Goal: Entertainment & Leisure: Browse casually

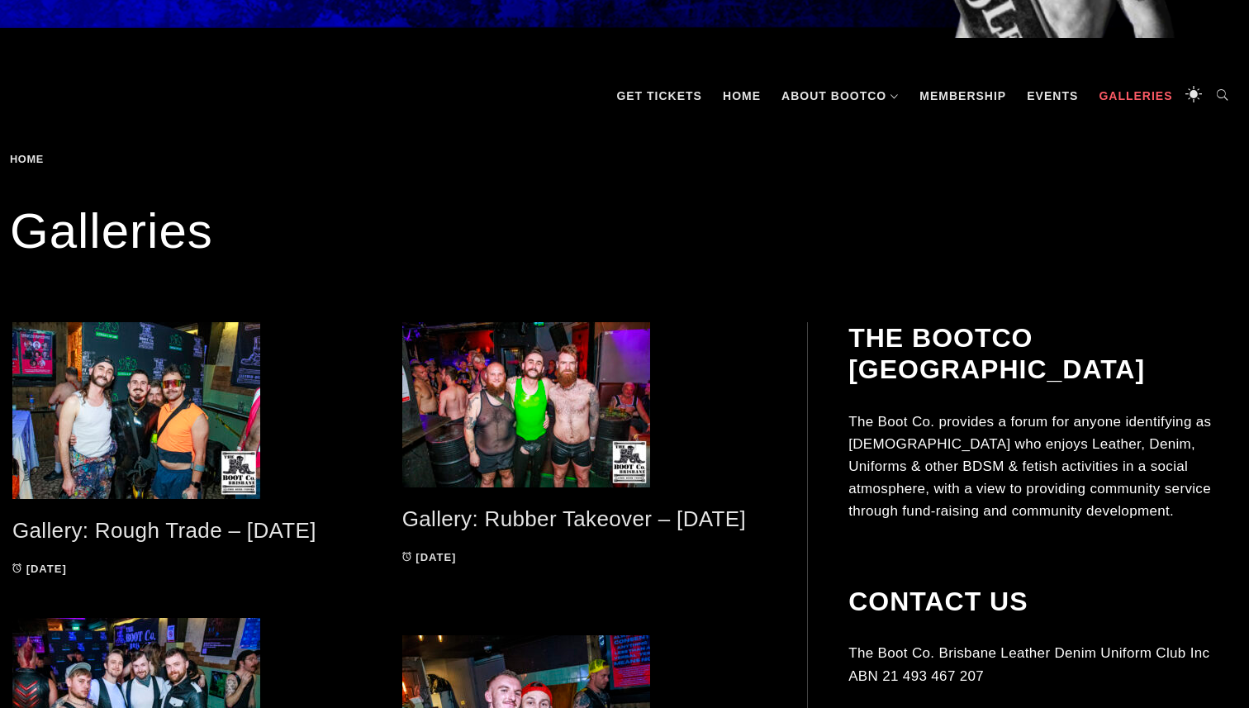
scroll to position [252, 0]
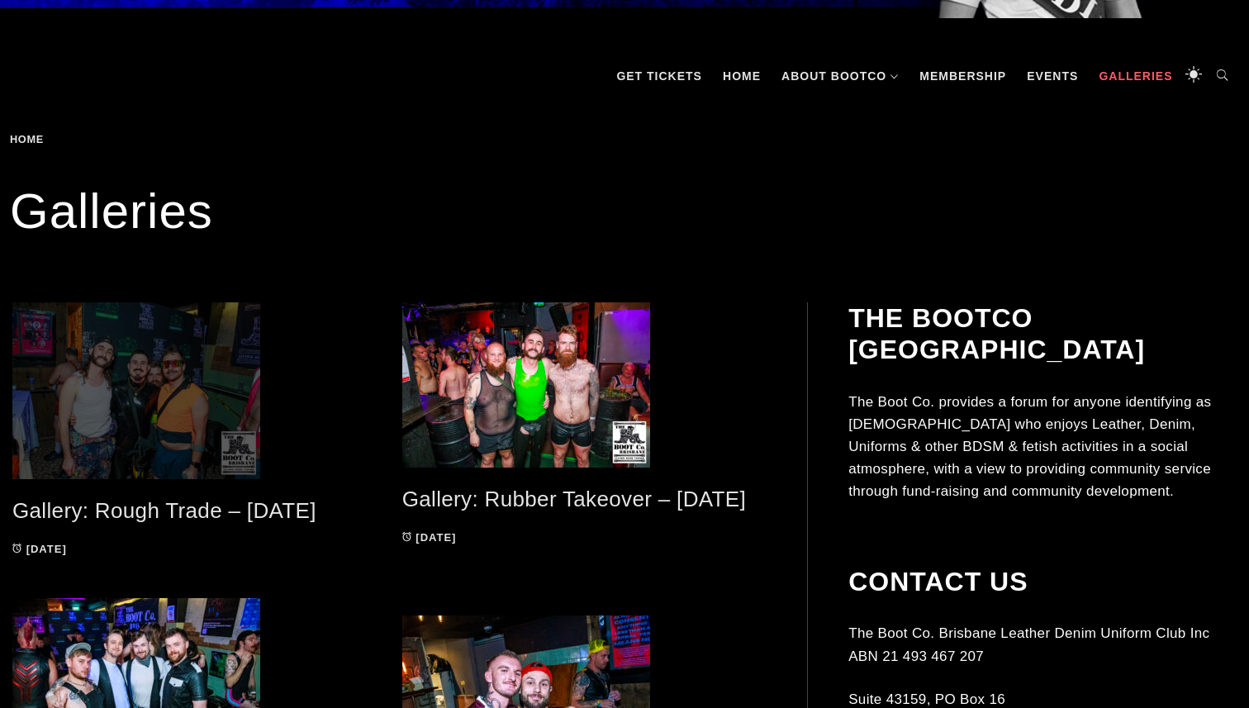
click at [240, 434] on span at bounding box center [194, 390] width 365 height 177
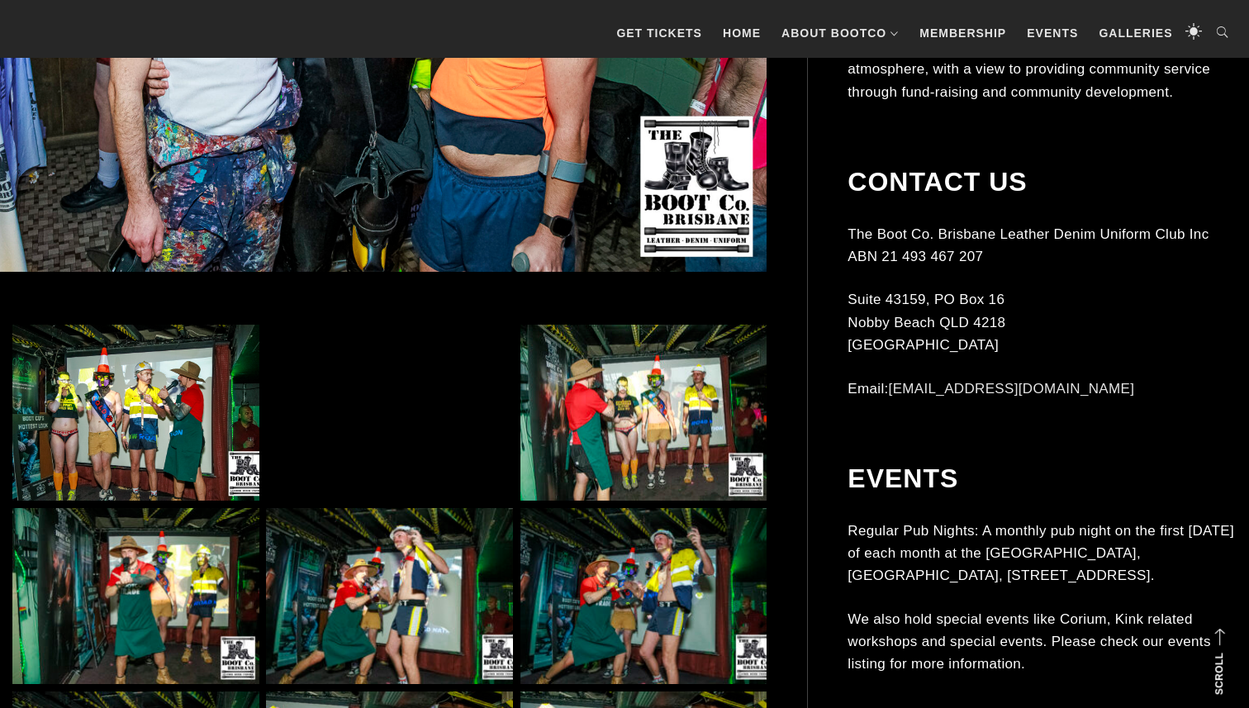
scroll to position [803, 0]
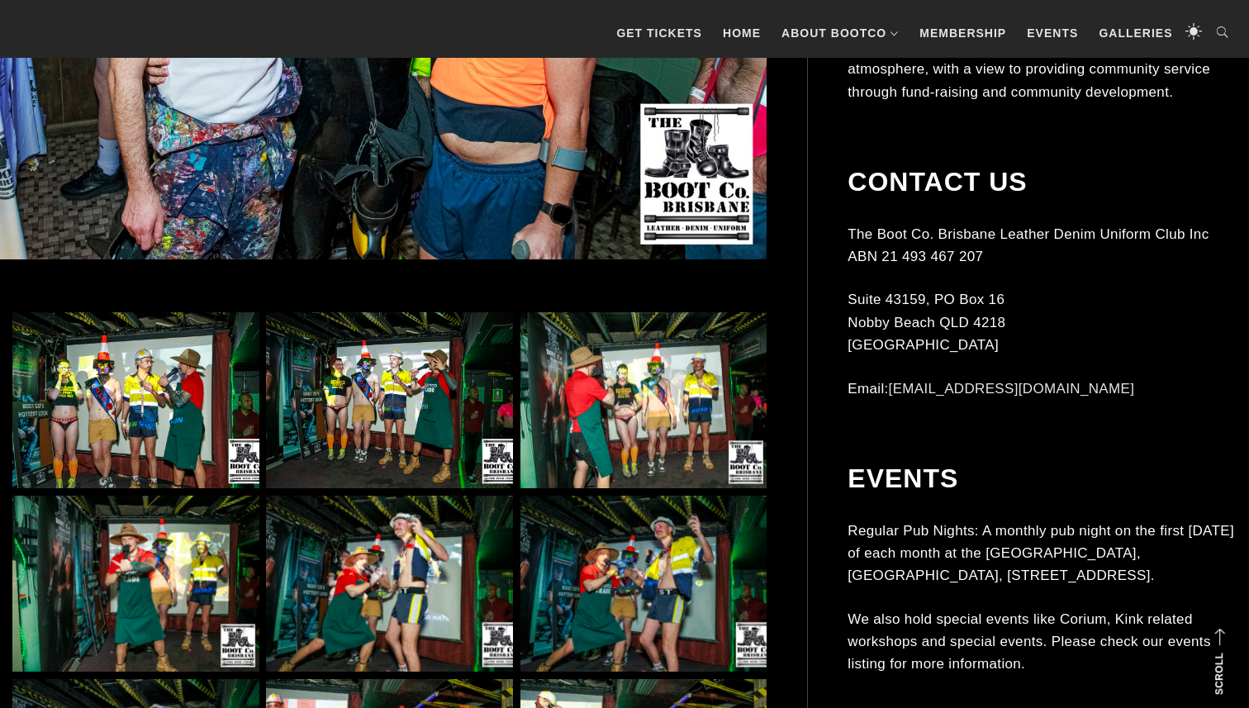
click at [385, 424] on img at bounding box center [389, 400] width 247 height 177
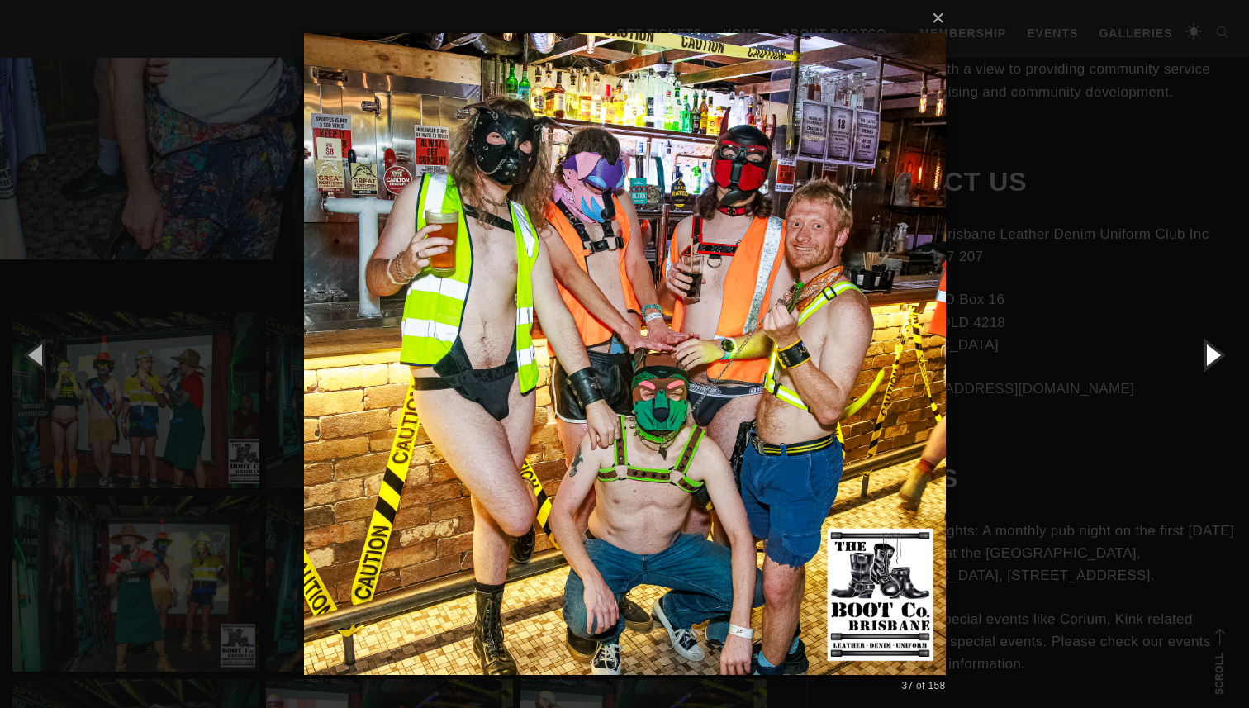
click at [1211, 359] on button "button" at bounding box center [1211, 354] width 74 height 91
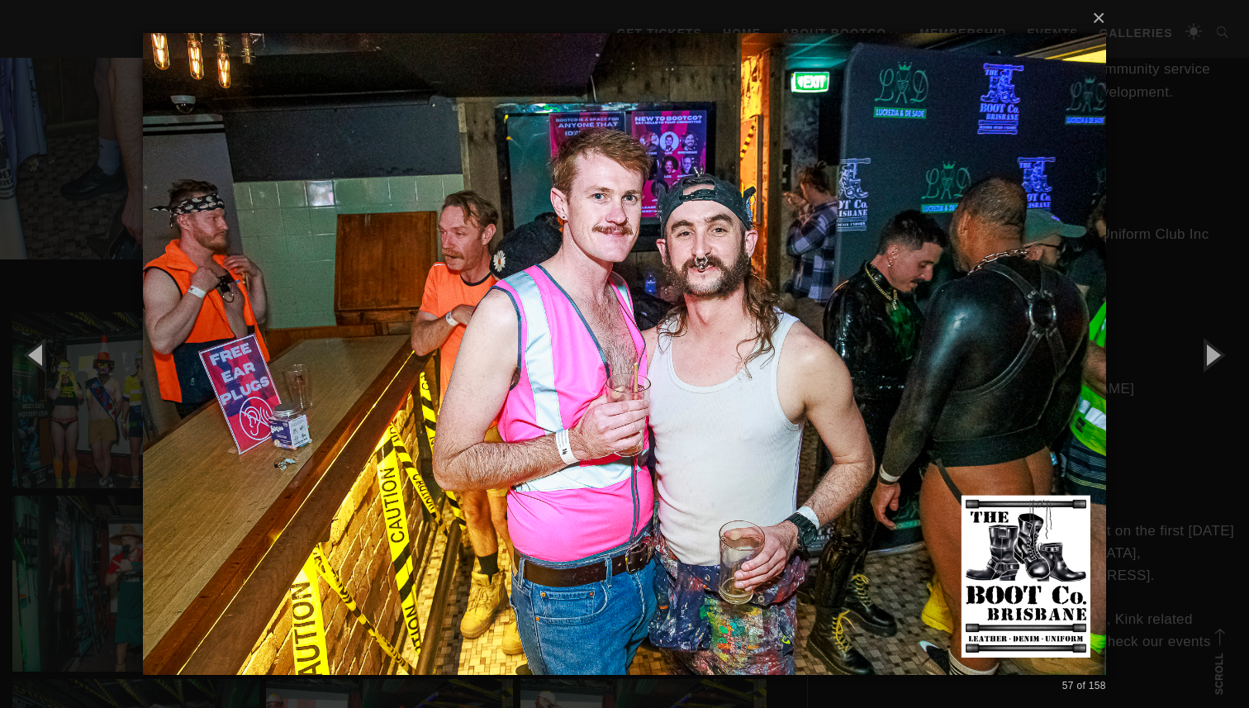
click at [84, 135] on div "× 57 of 158 Loading..." at bounding box center [624, 354] width 1249 height 708
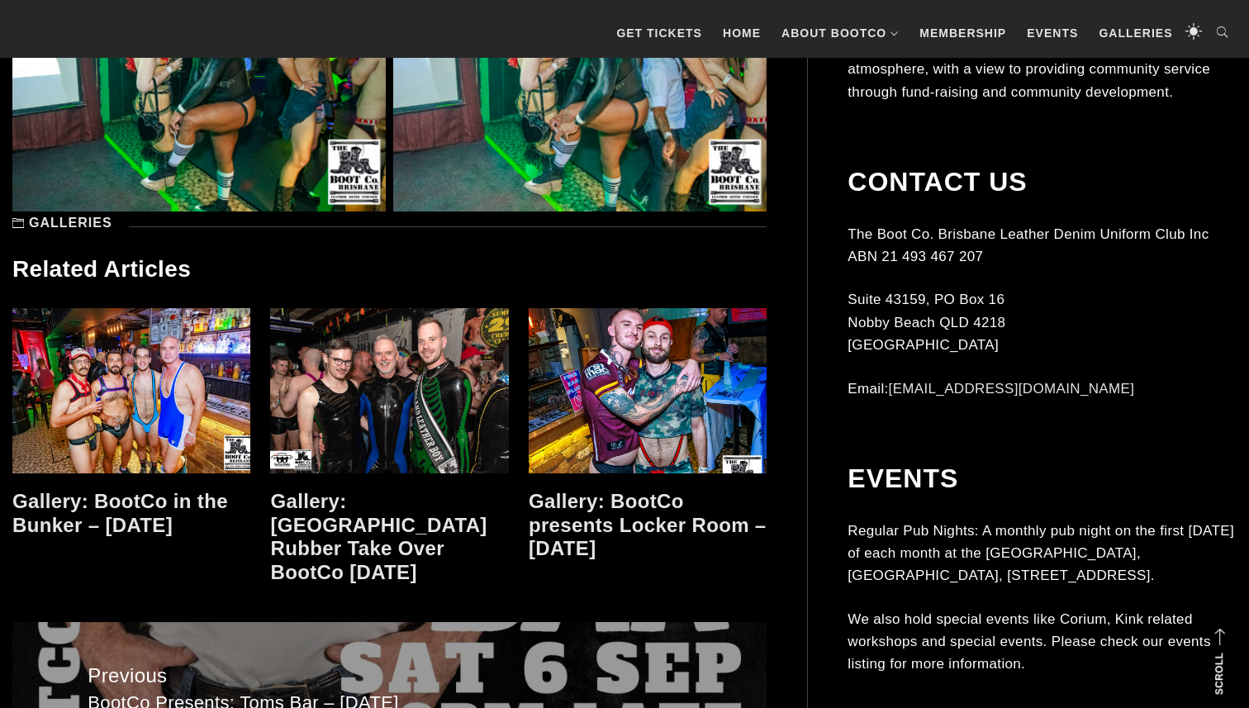
scroll to position [13146, 0]
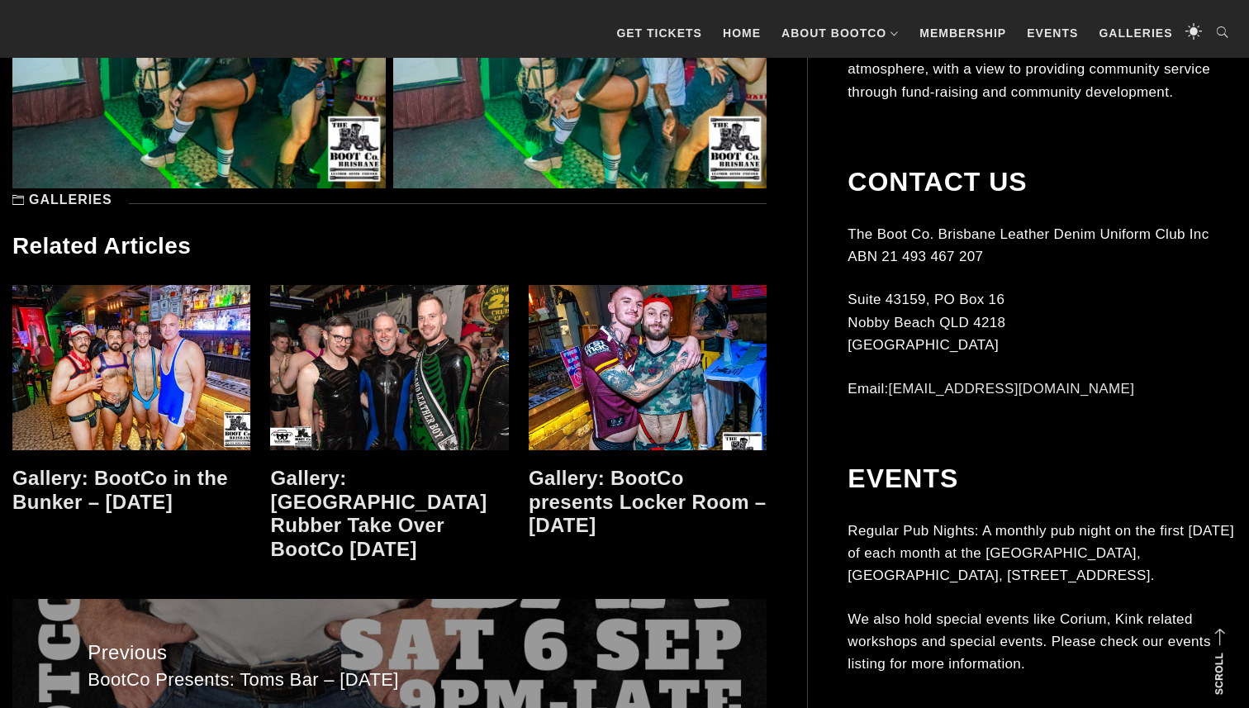
click at [418, 409] on link at bounding box center [389, 367] width 238 height 165
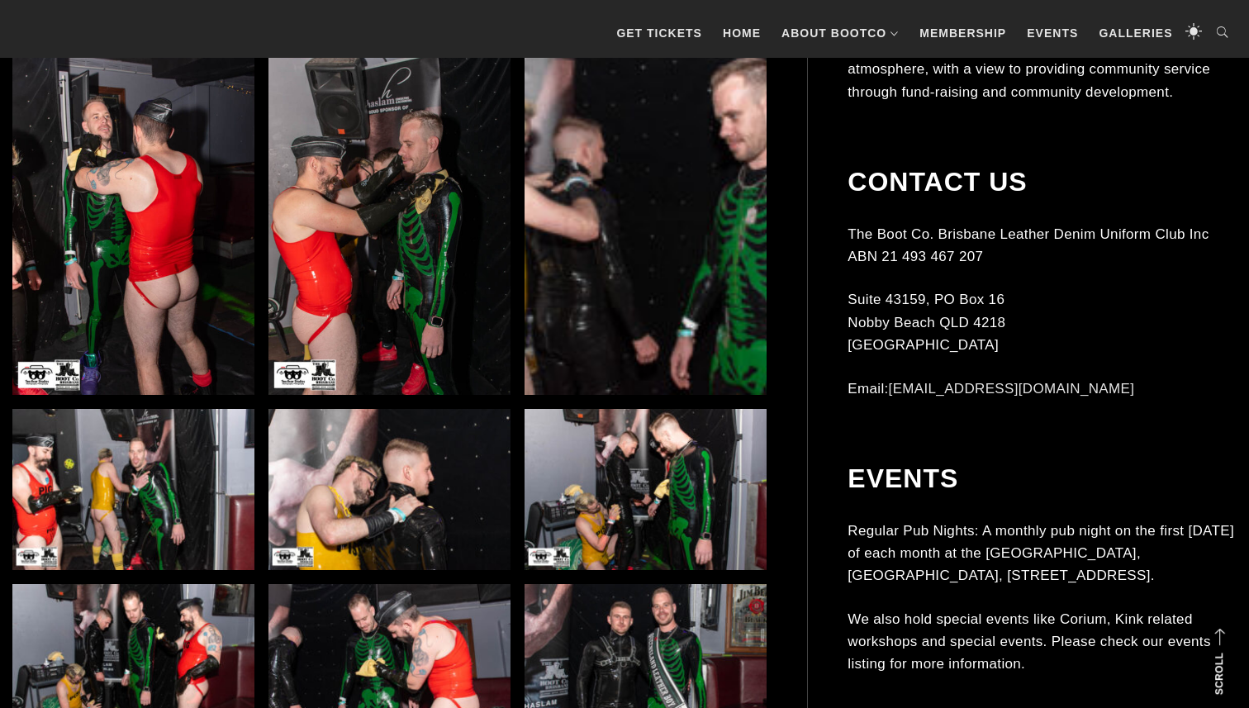
scroll to position [3204, 0]
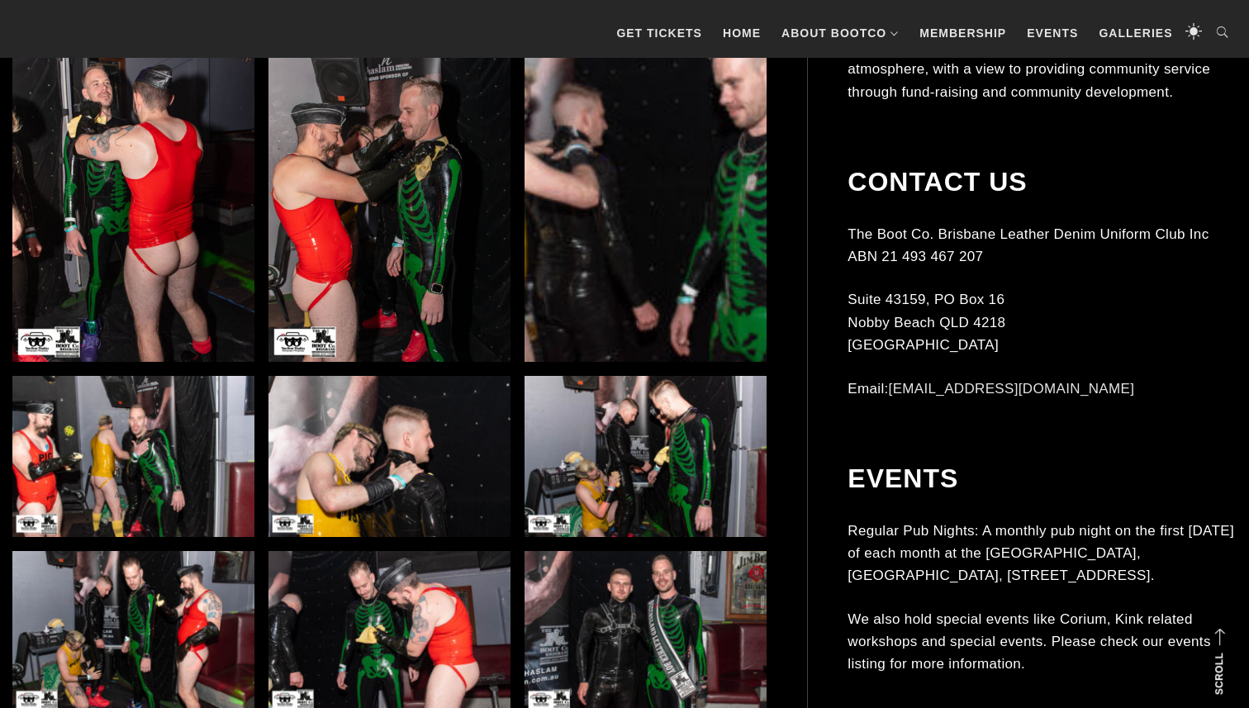
click at [562, 415] on img at bounding box center [645, 457] width 242 height 162
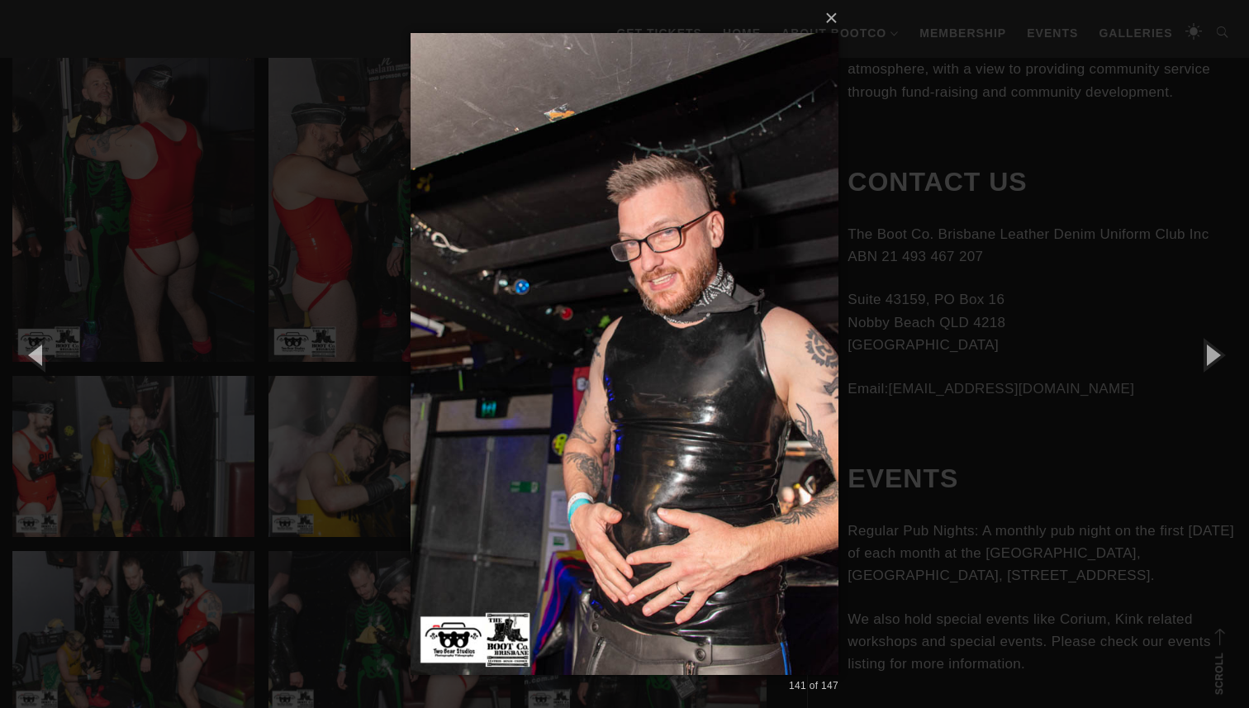
click at [287, 275] on div "× 141 of 147 Loading..." at bounding box center [624, 354] width 1249 height 708
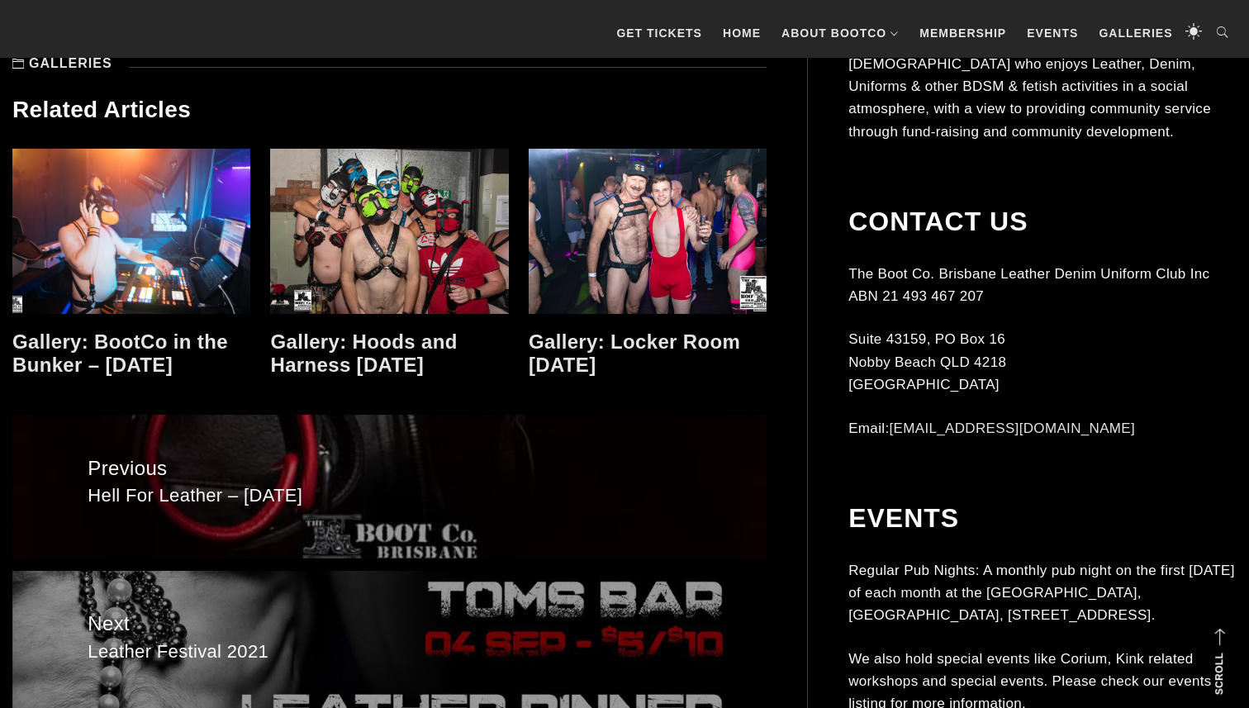
scroll to position [14704, 0]
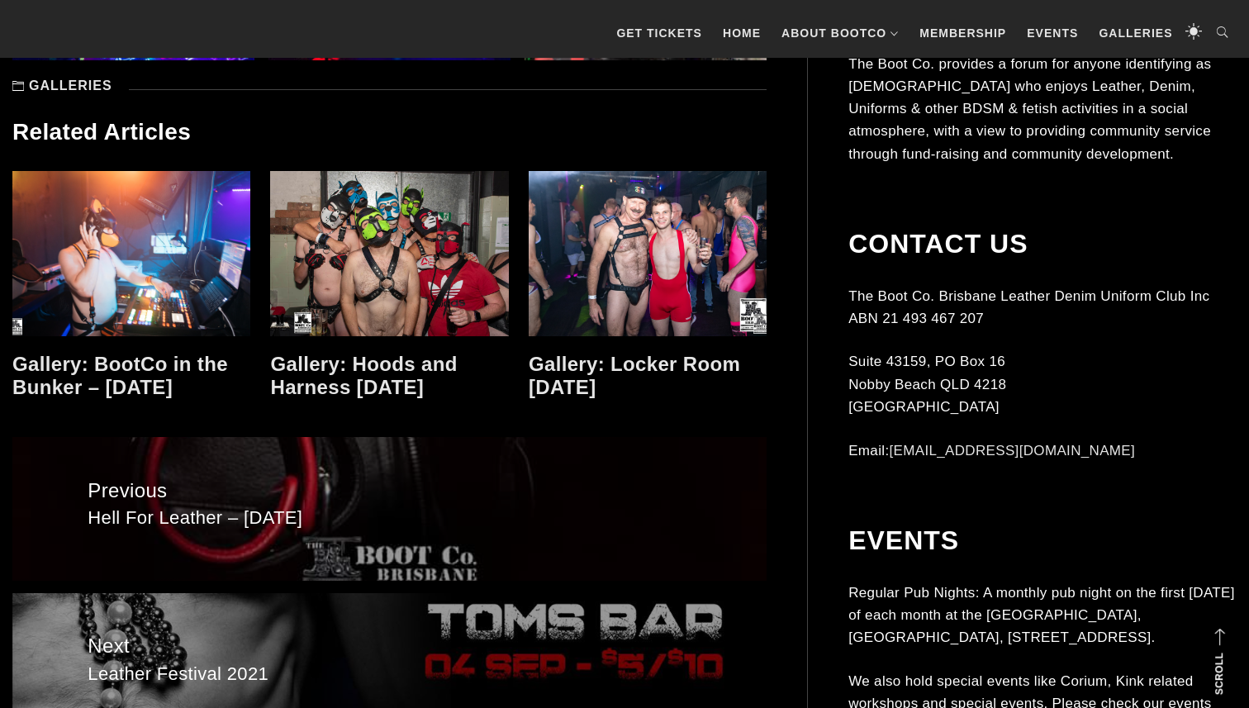
click at [372, 229] on link at bounding box center [389, 253] width 238 height 165
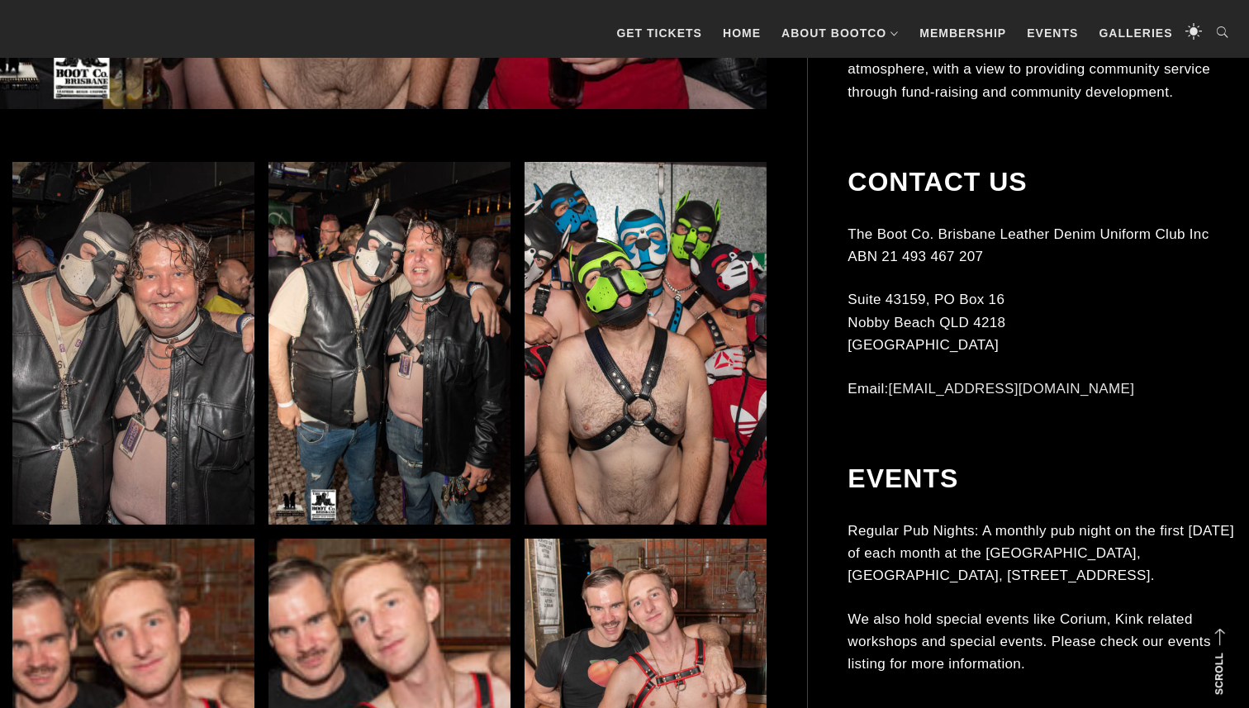
scroll to position [917, 0]
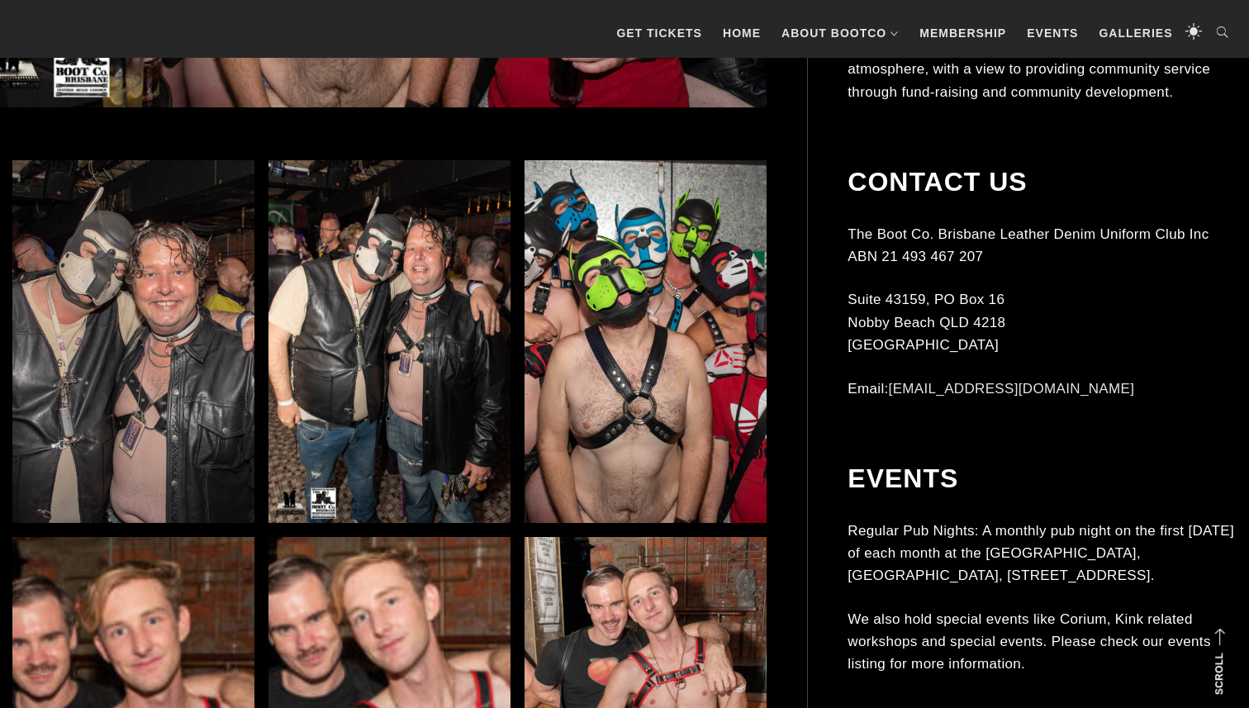
click at [639, 333] on img at bounding box center [645, 341] width 242 height 363
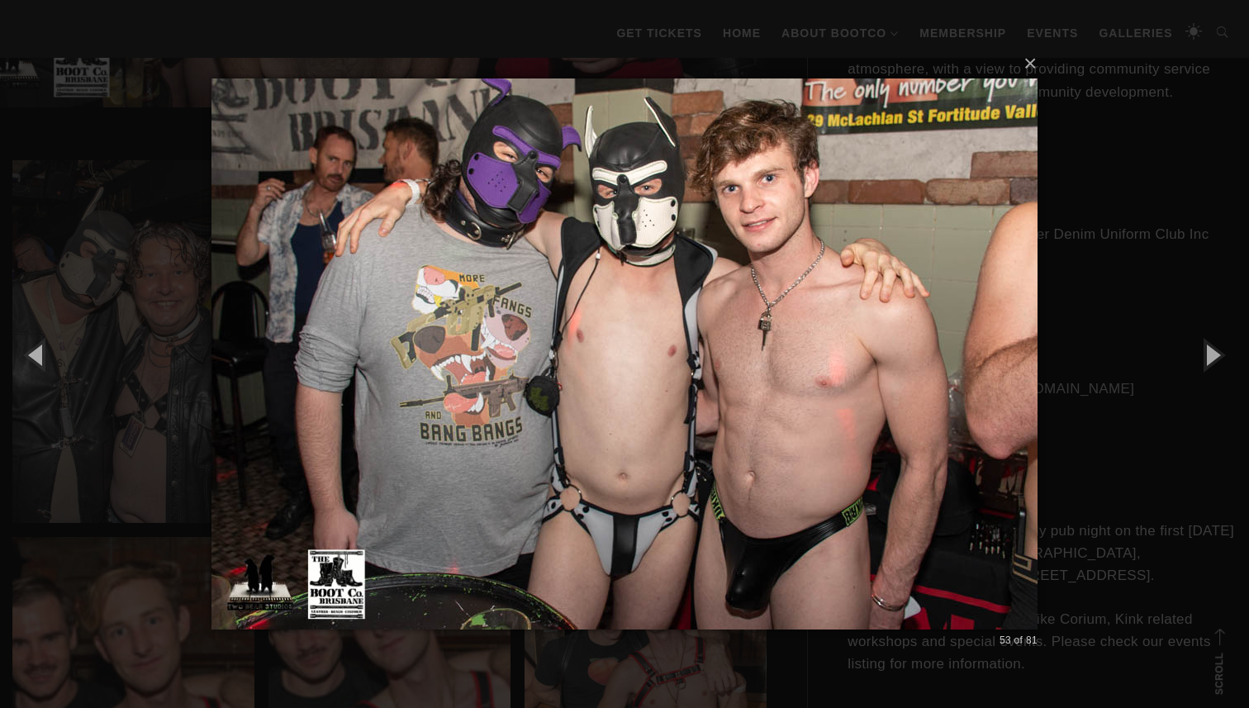
click at [732, 520] on img at bounding box center [624, 353] width 826 height 617
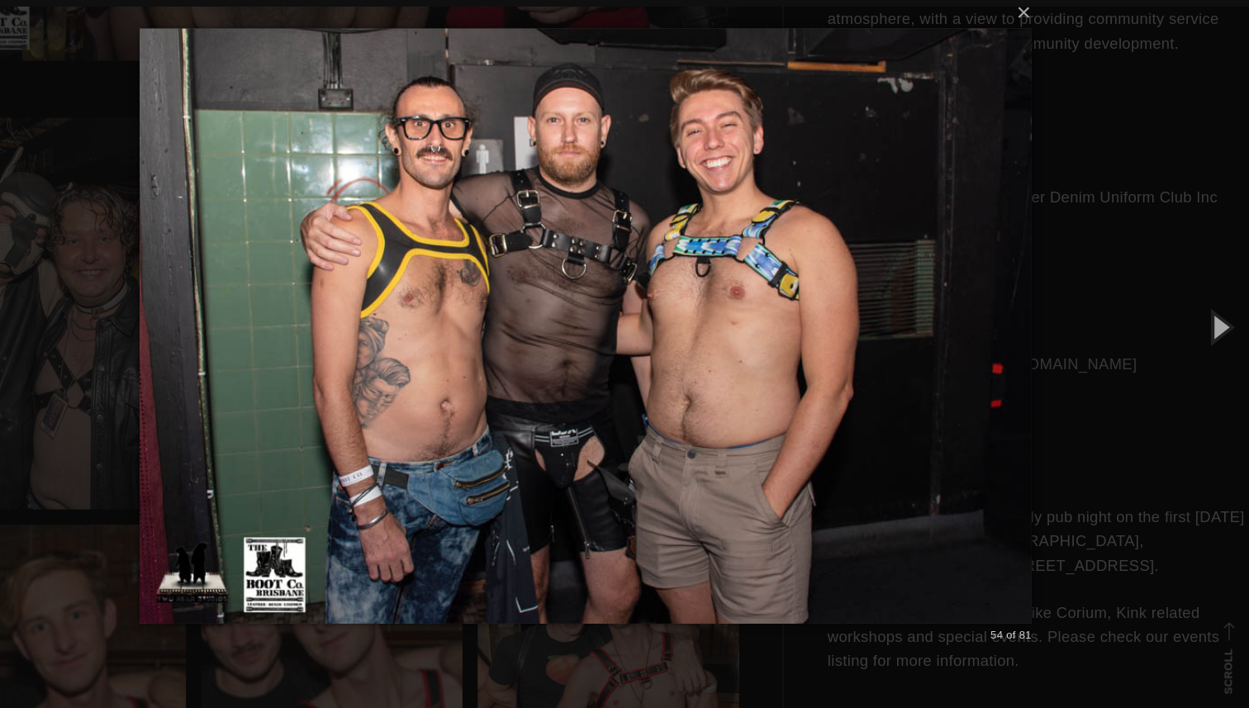
scroll to position [915, 0]
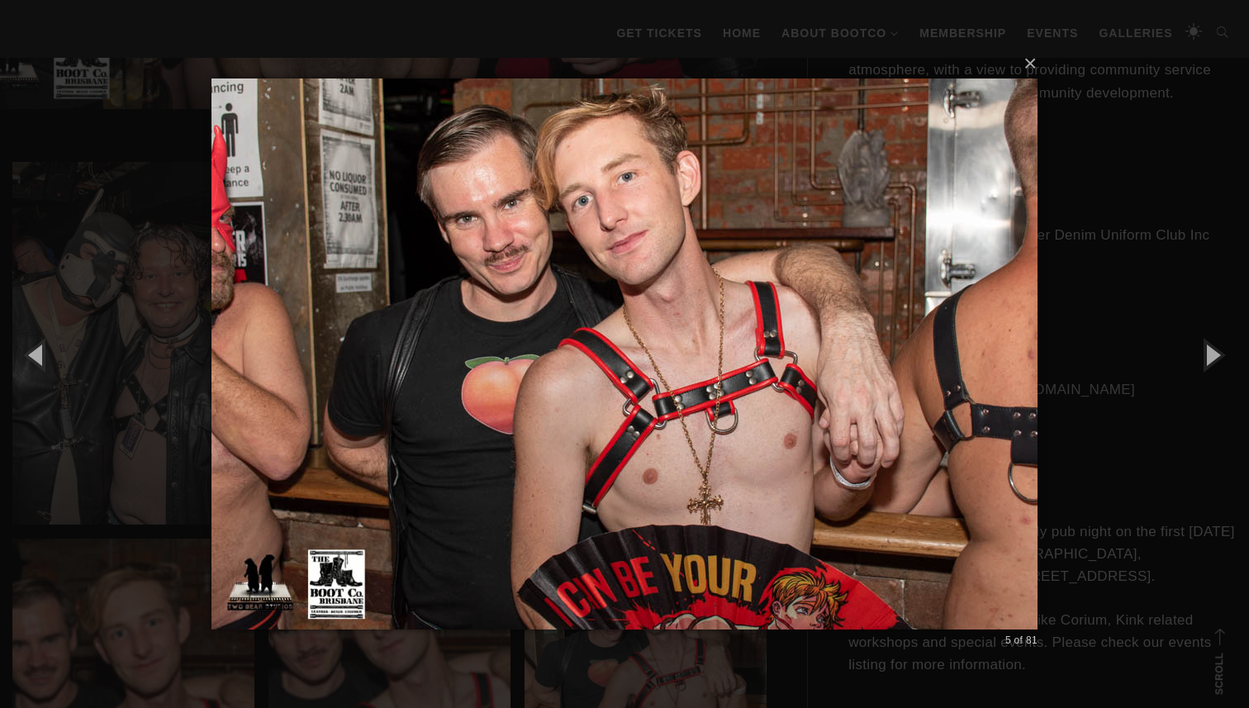
click at [194, 305] on div "× 5 of 81 Loading..." at bounding box center [624, 354] width 1249 height 708
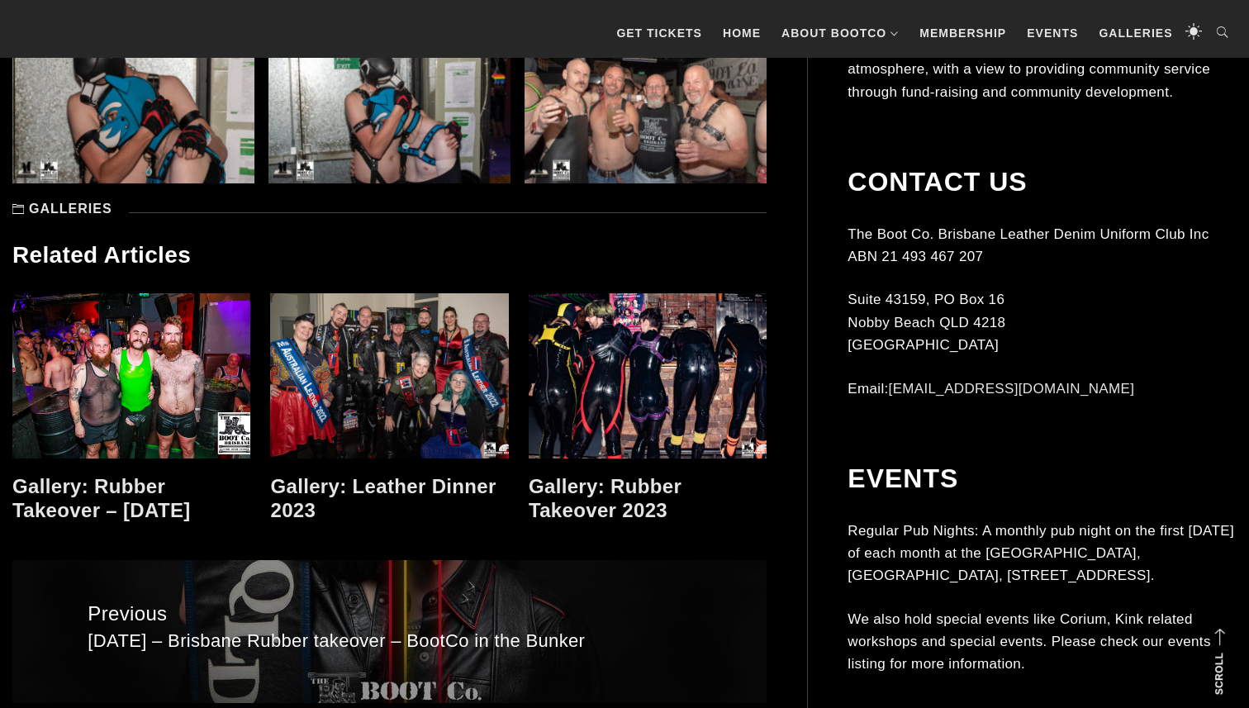
scroll to position [9447, 0]
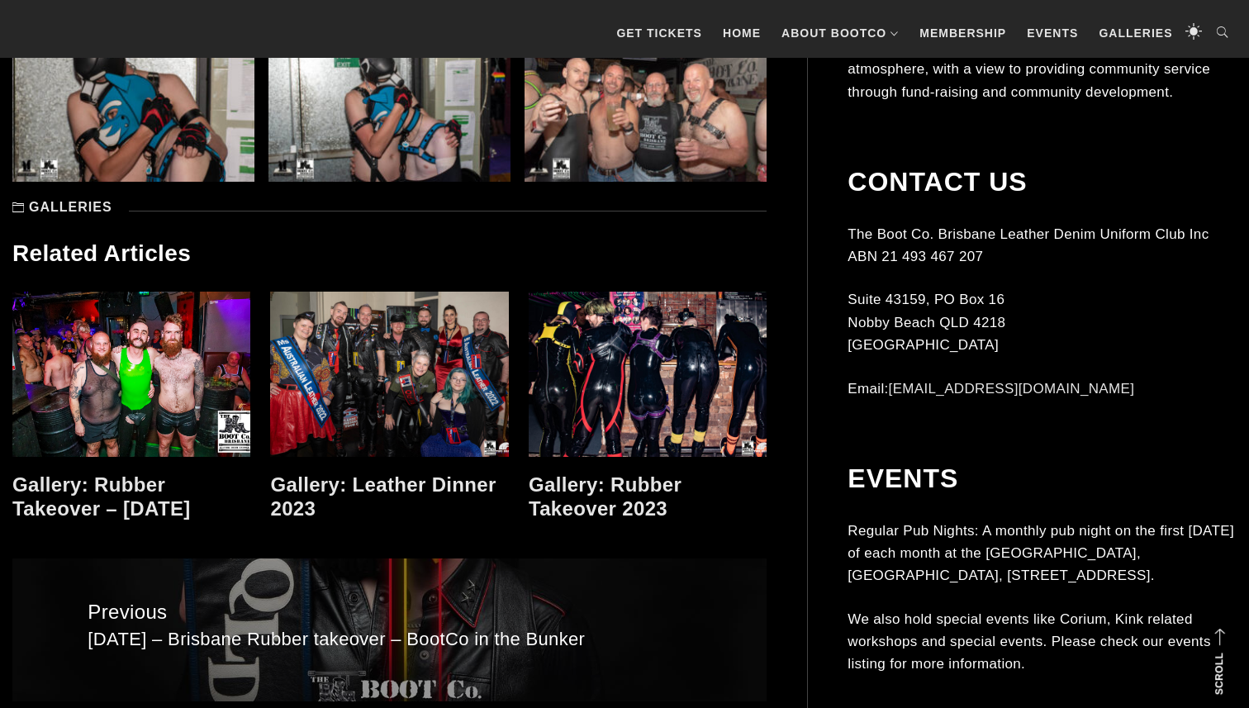
click at [606, 425] on link at bounding box center [647, 373] width 238 height 165
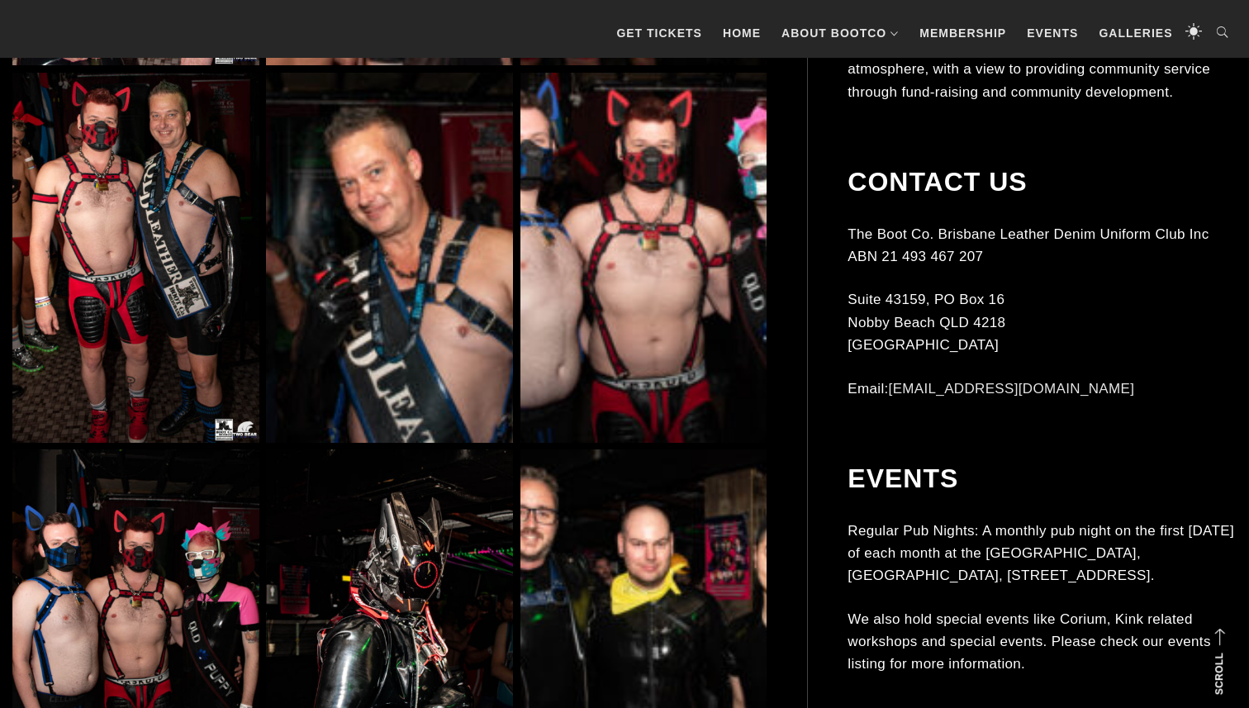
scroll to position [2684, 0]
click at [650, 313] on img at bounding box center [643, 257] width 247 height 370
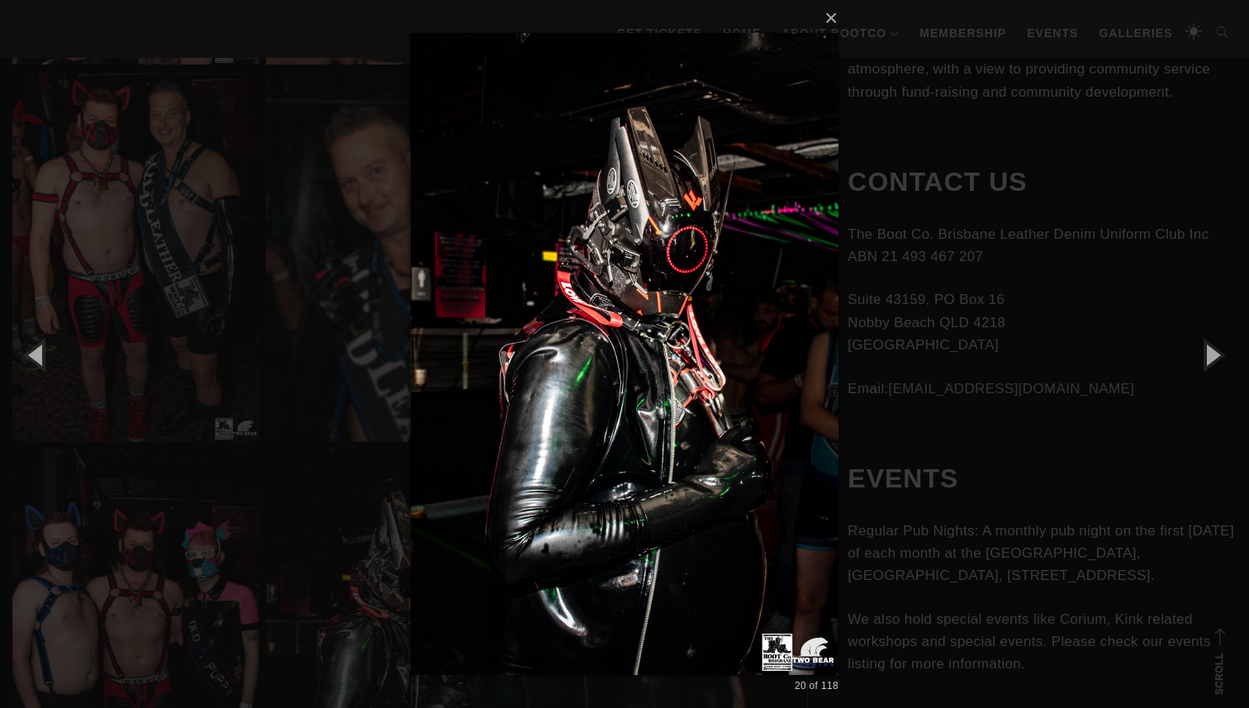
click at [320, 402] on div "× 20 of 118 Loading..." at bounding box center [624, 354] width 1249 height 708
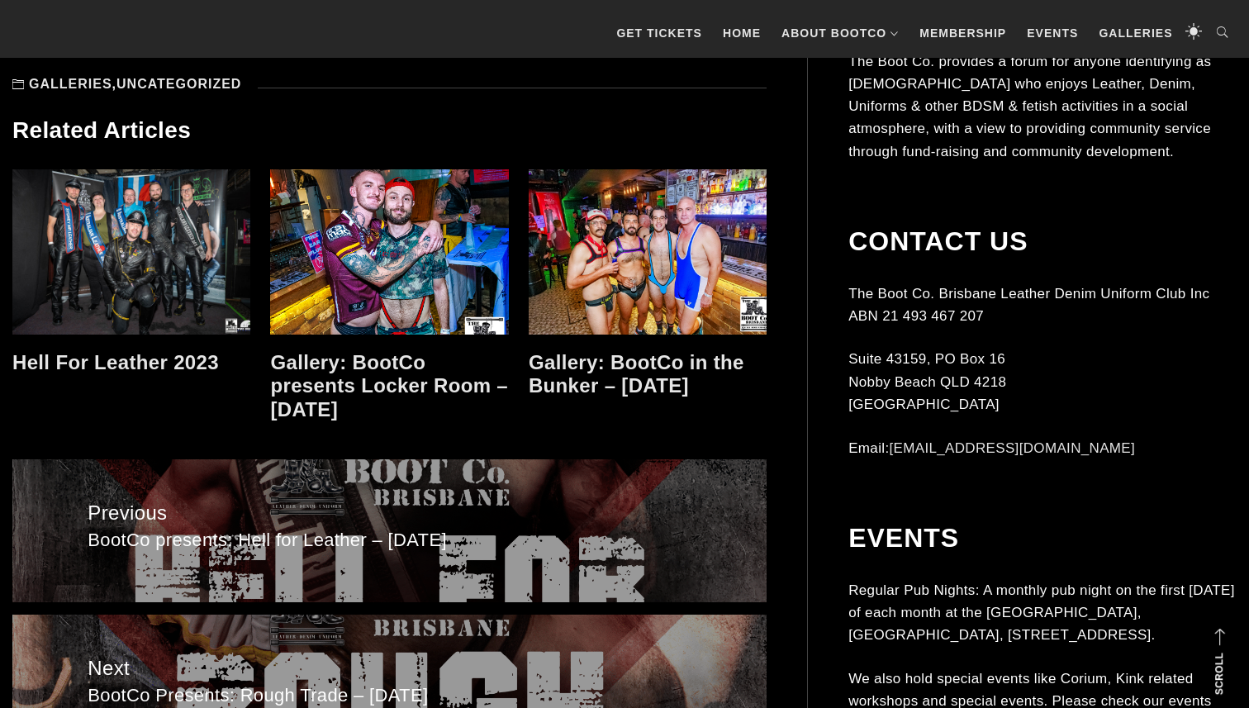
scroll to position [15603, 0]
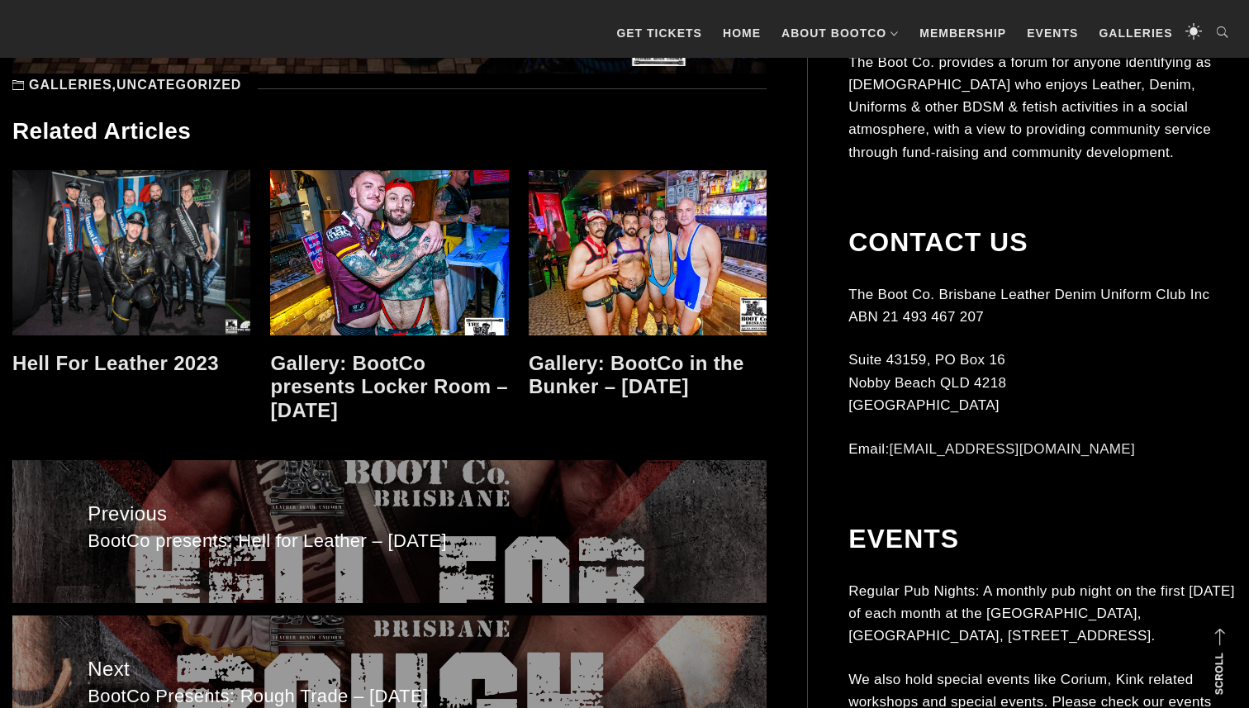
click at [630, 276] on link at bounding box center [647, 252] width 238 height 165
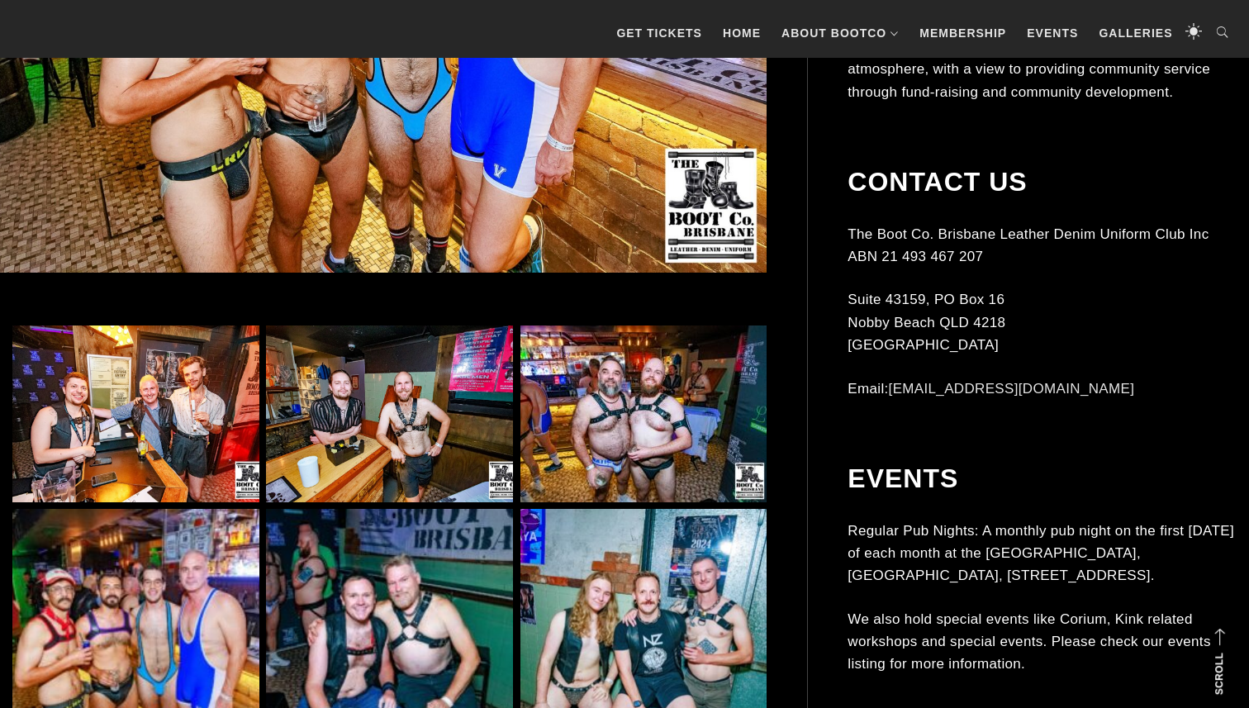
scroll to position [797, 0]
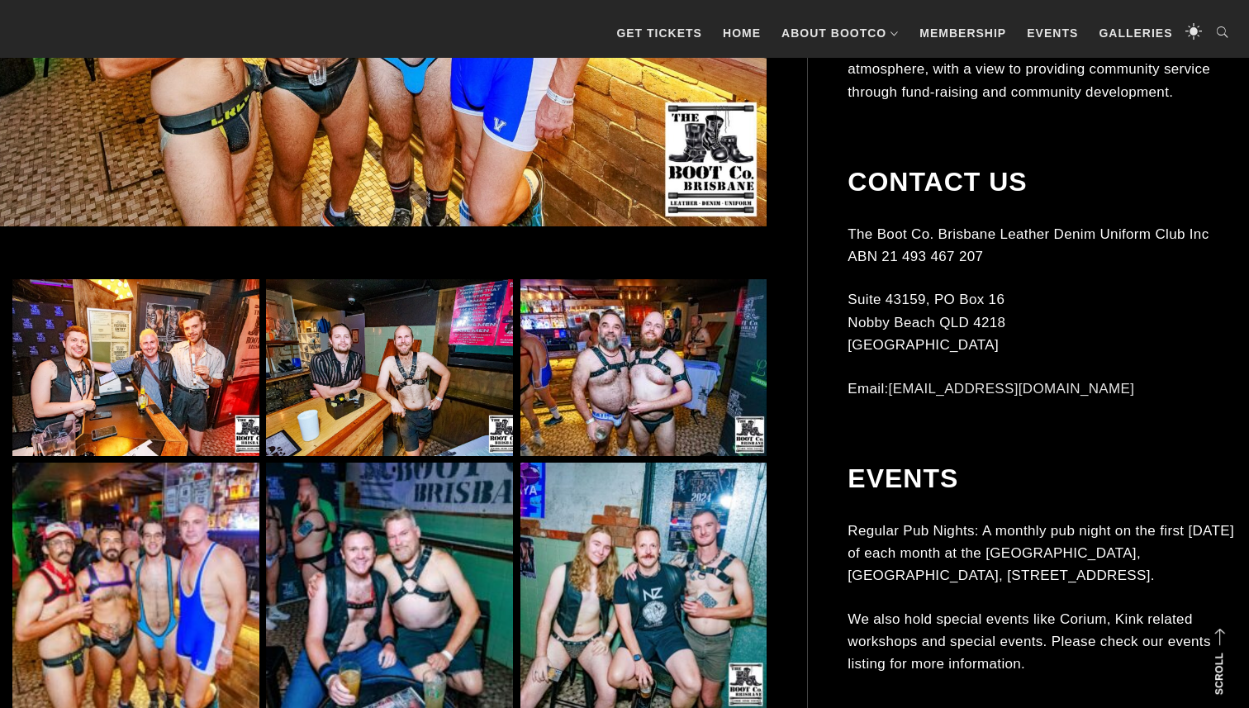
click at [448, 344] on img at bounding box center [389, 367] width 247 height 177
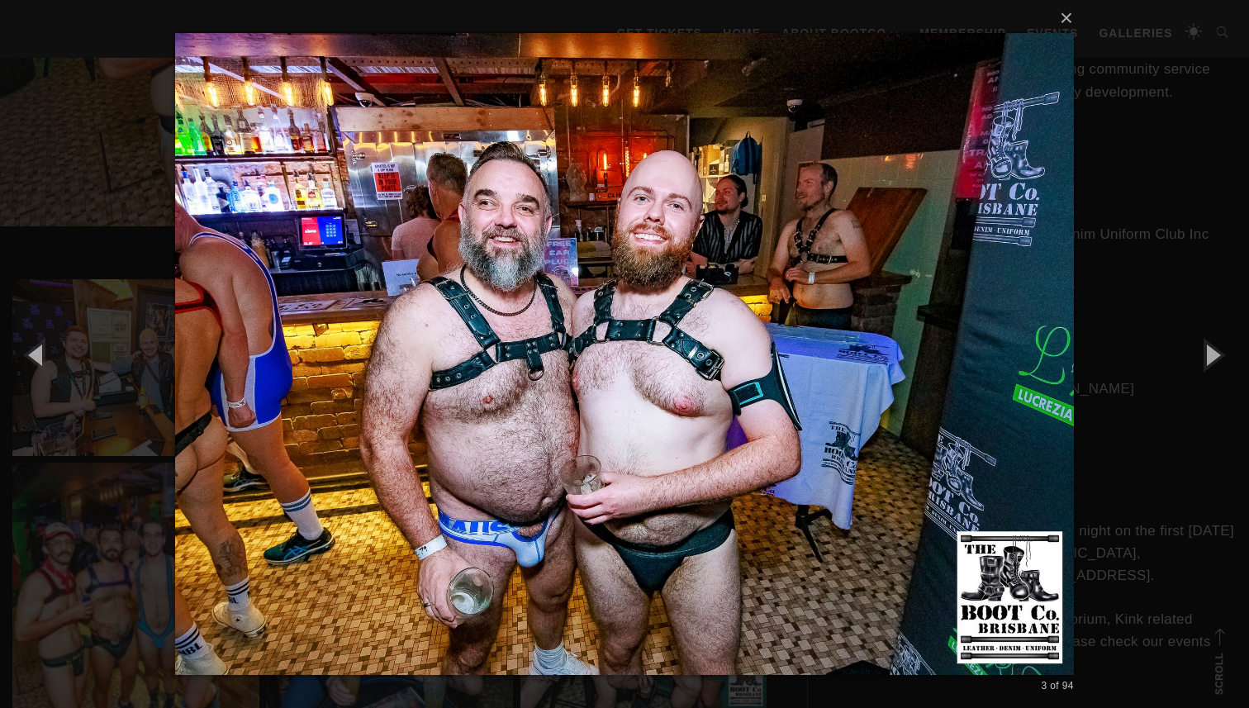
click at [120, 319] on div "× 3 of 94 Loading..." at bounding box center [624, 354] width 1249 height 708
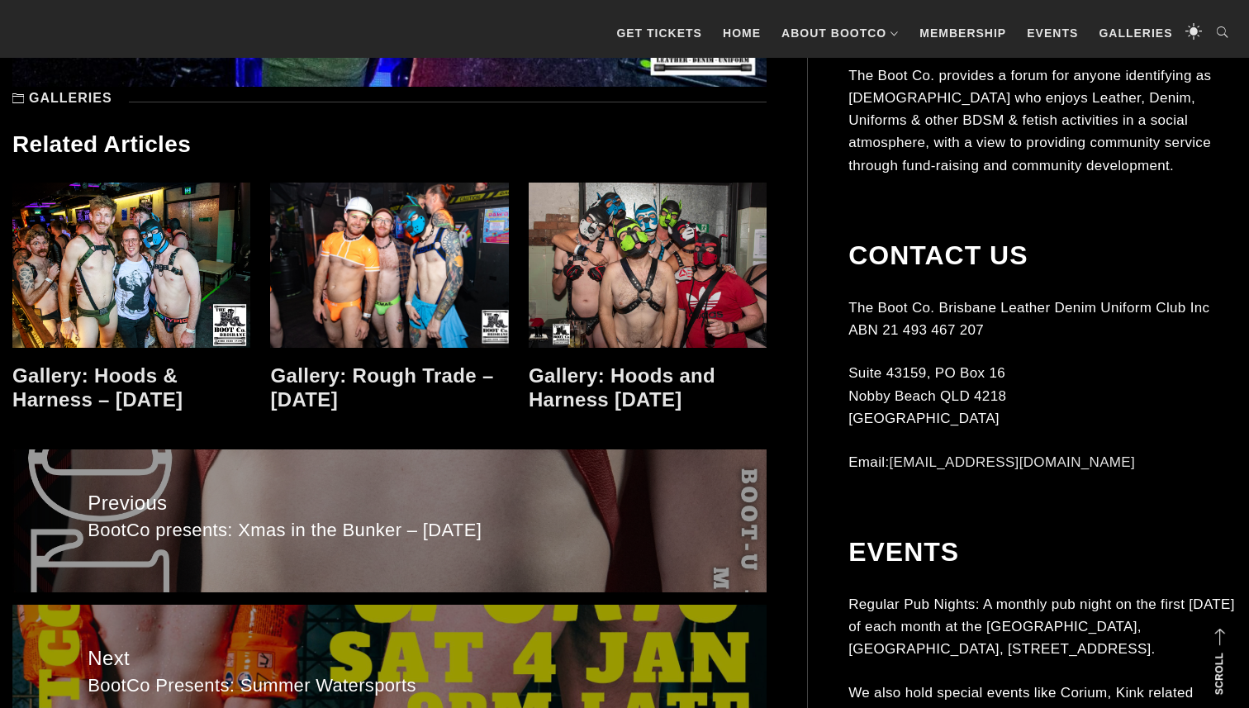
scroll to position [9381, 0]
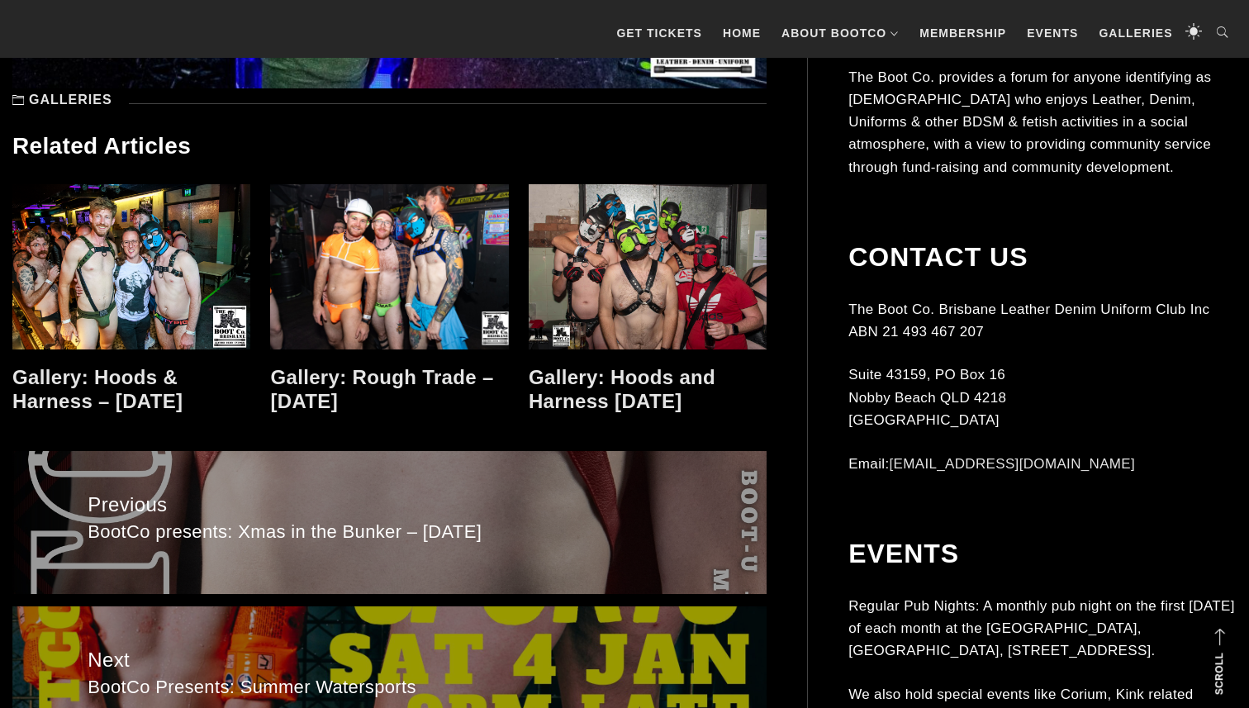
click at [407, 285] on link at bounding box center [389, 266] width 238 height 165
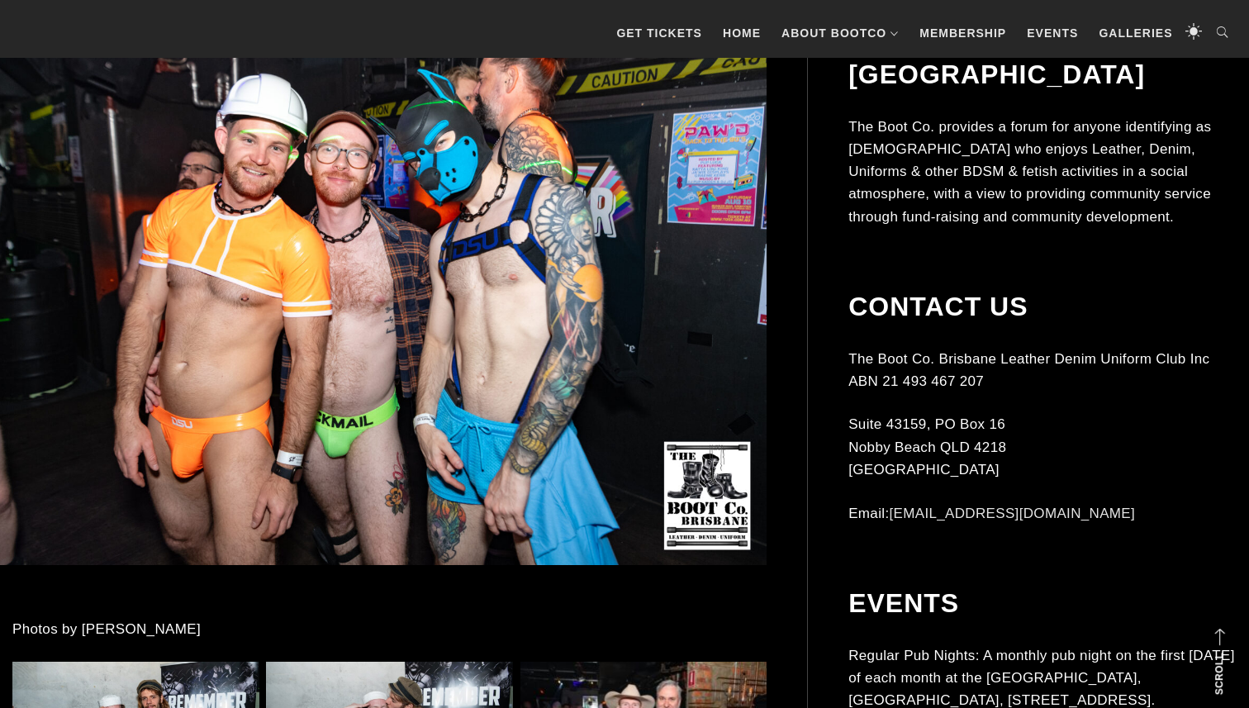
scroll to position [462, 0]
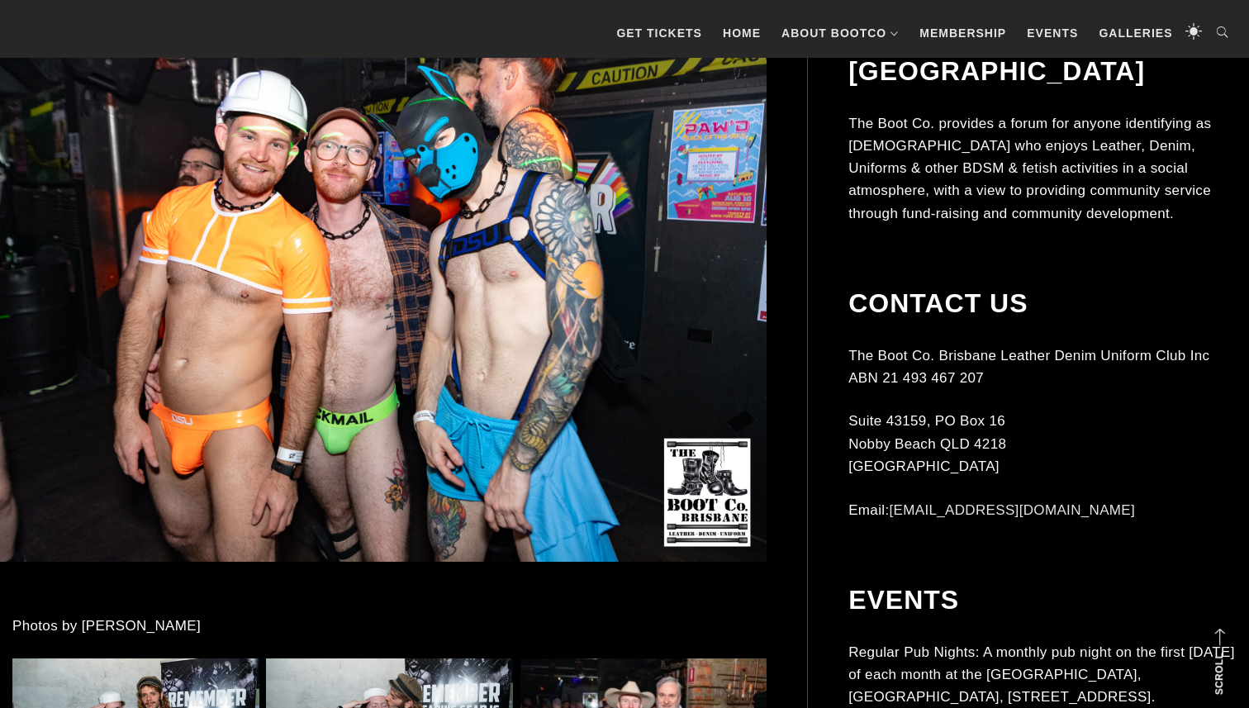
click at [494, 390] on img at bounding box center [363, 293] width 807 height 538
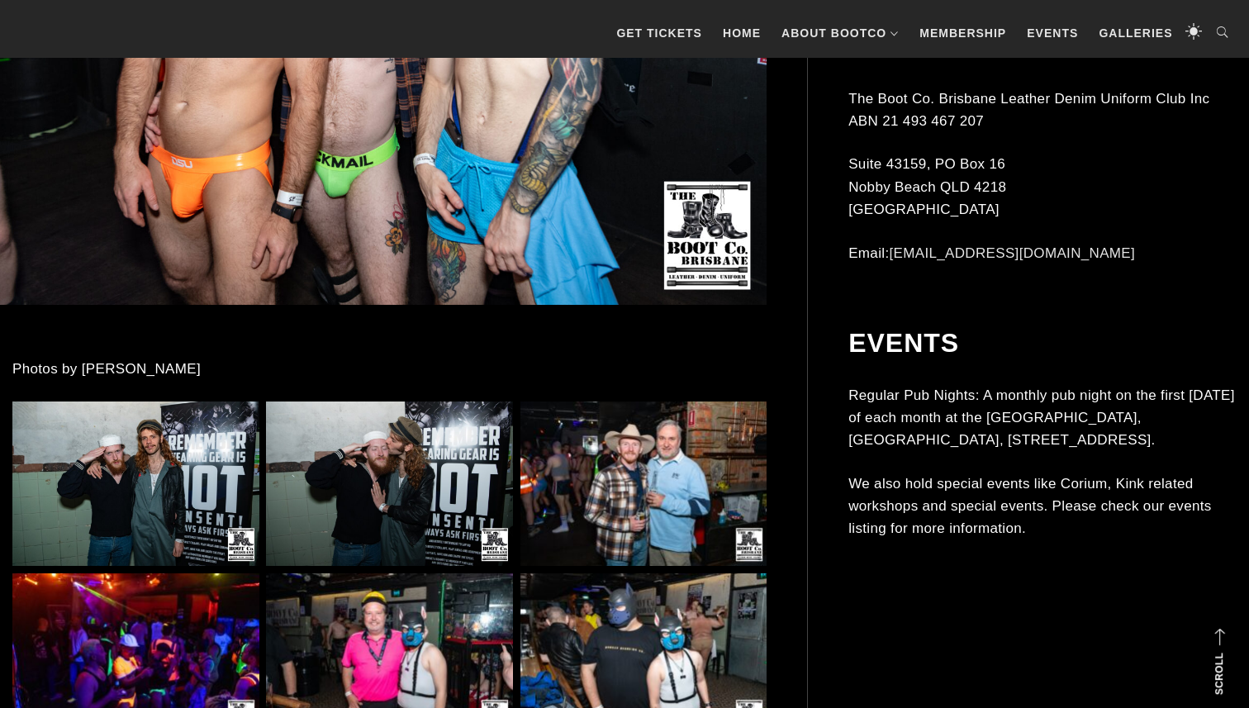
scroll to position [943, 0]
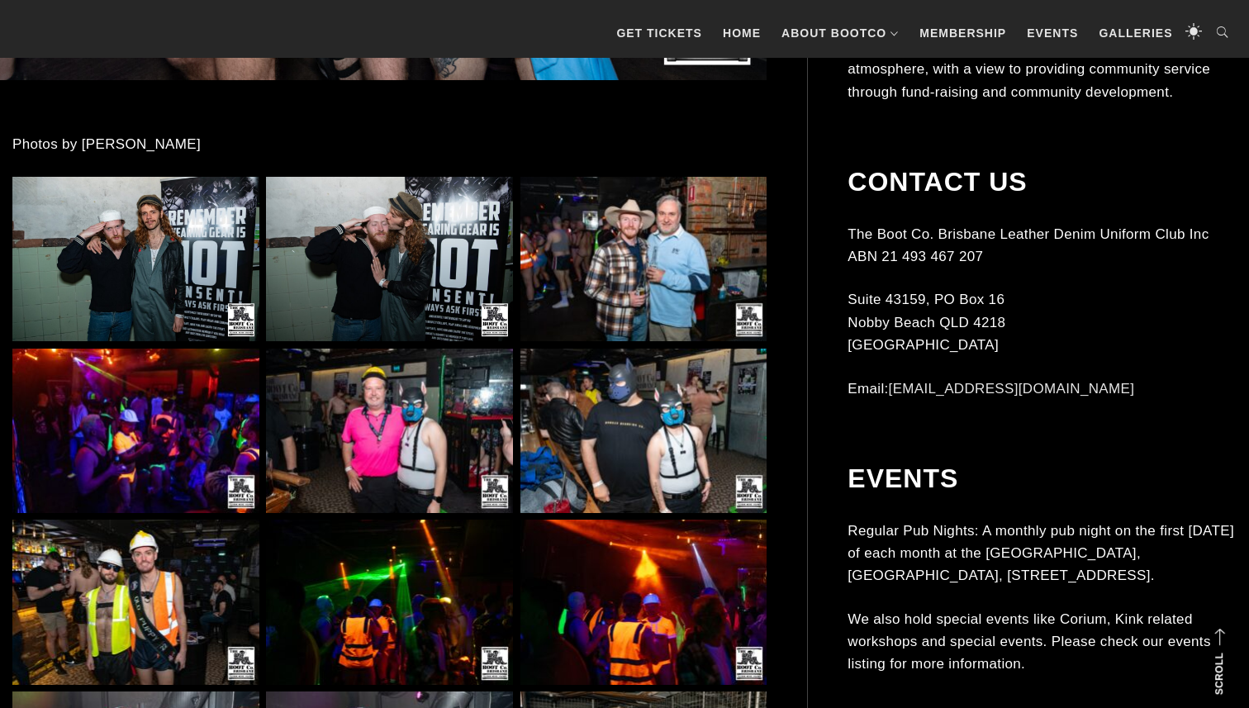
click at [415, 365] on img at bounding box center [389, 430] width 247 height 164
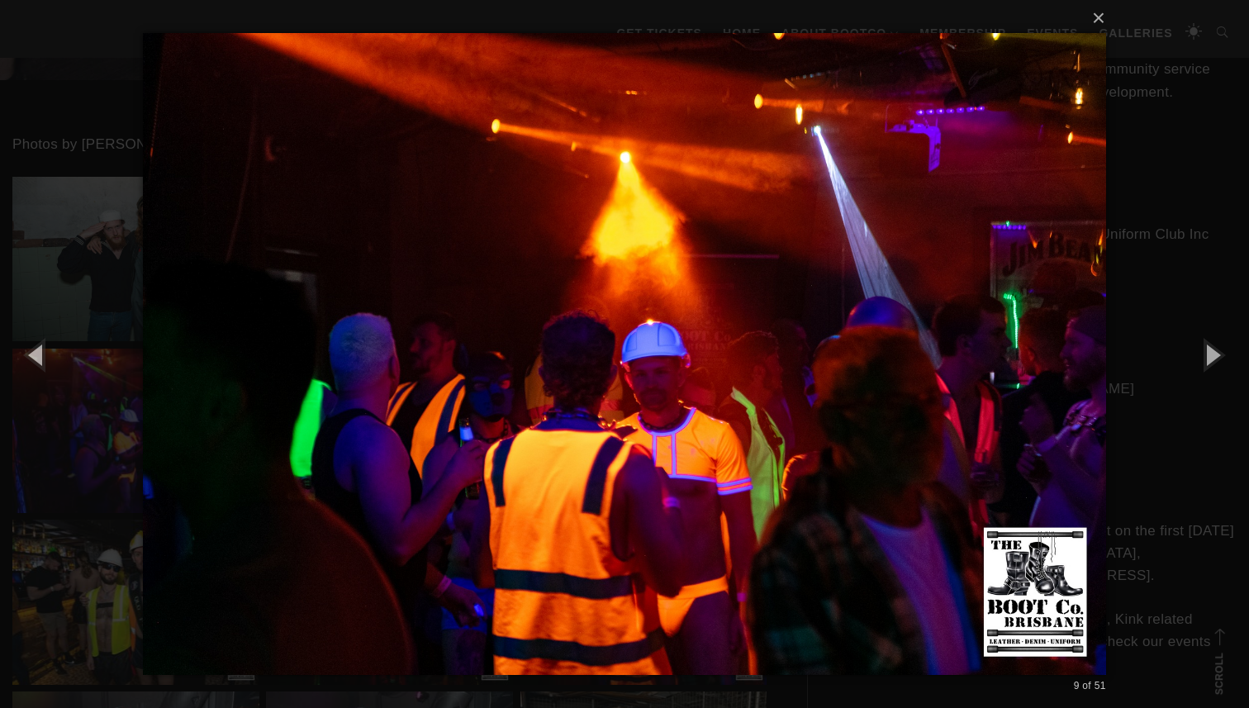
click at [83, 216] on div "× 9 of 51 Loading..." at bounding box center [624, 354] width 1249 height 708
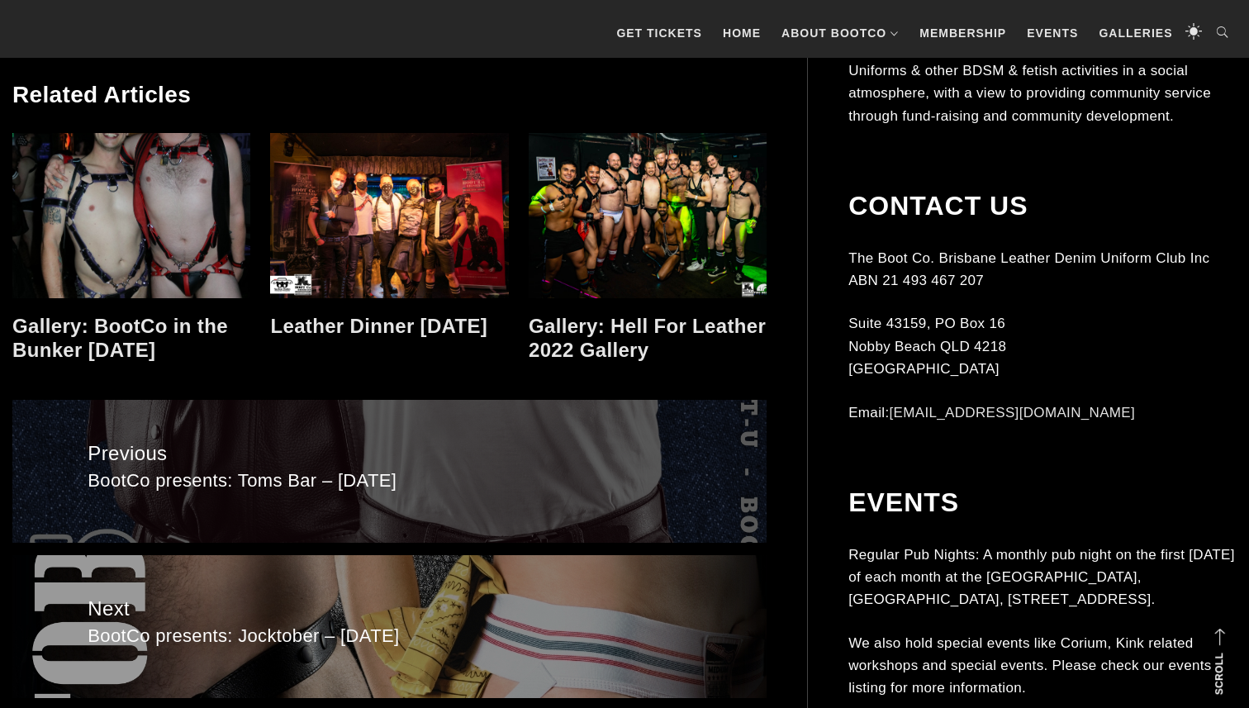
scroll to position [4187, 0]
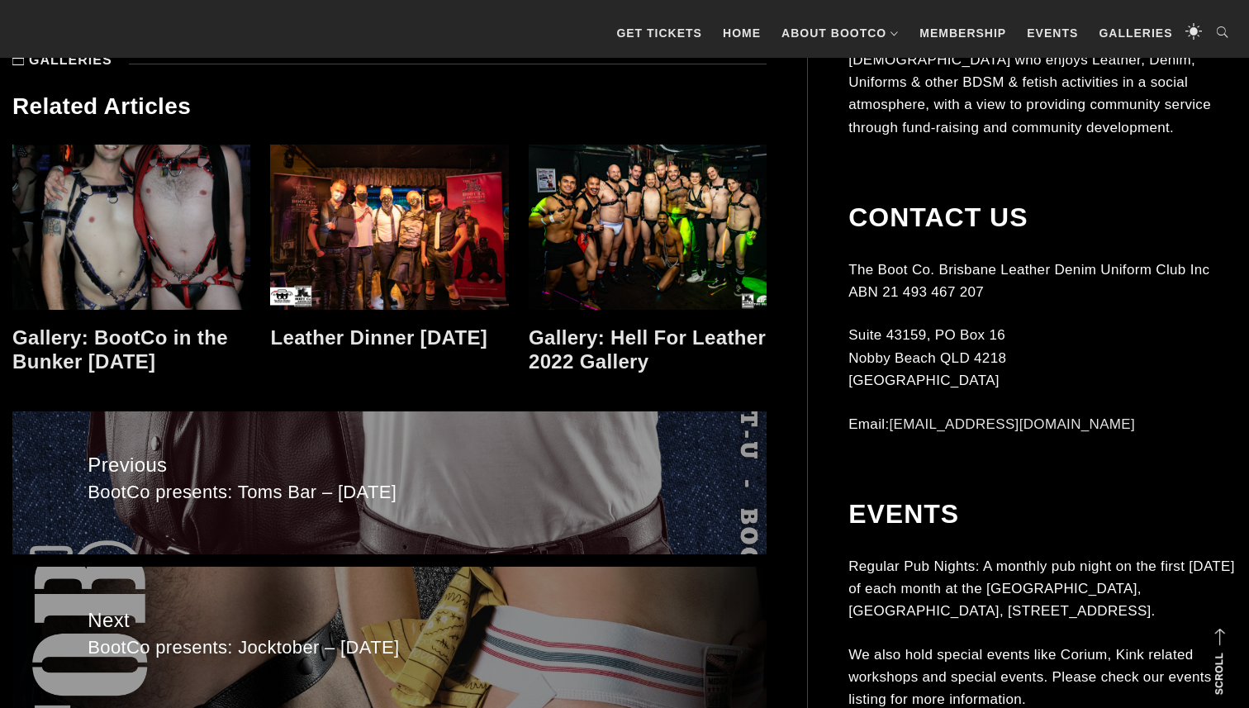
click at [186, 245] on link at bounding box center [131, 227] width 238 height 165
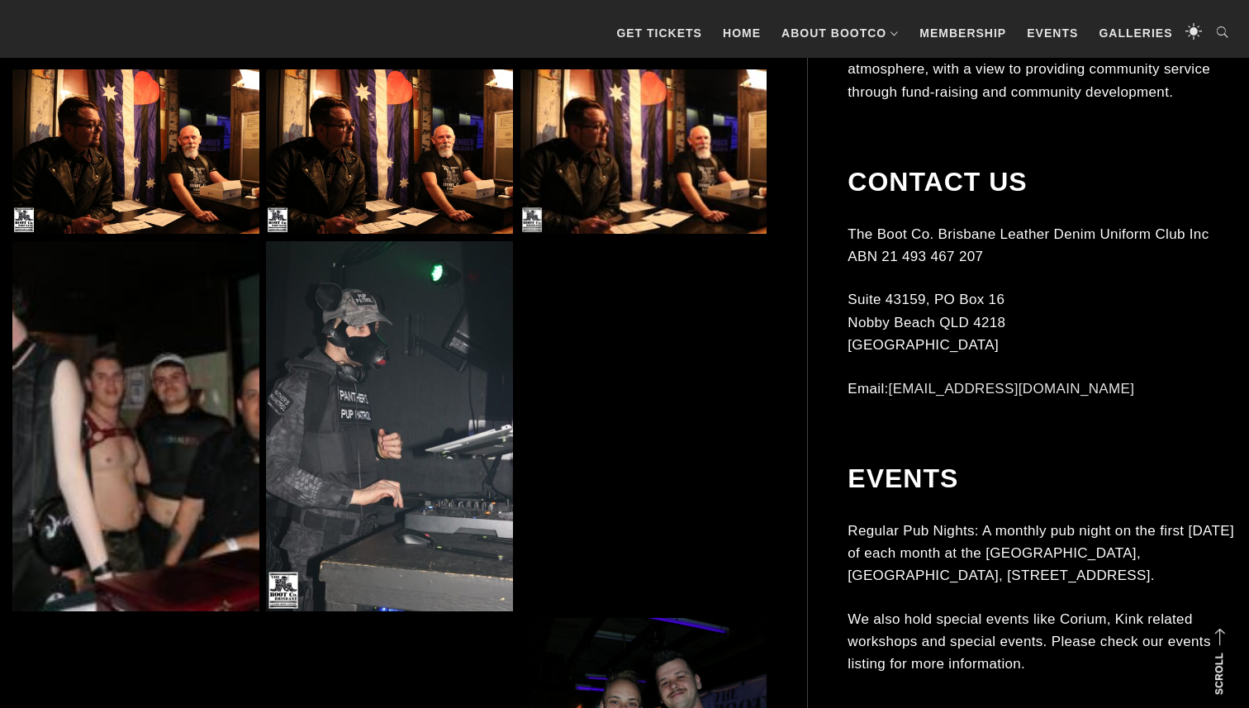
scroll to position [1320, 0]
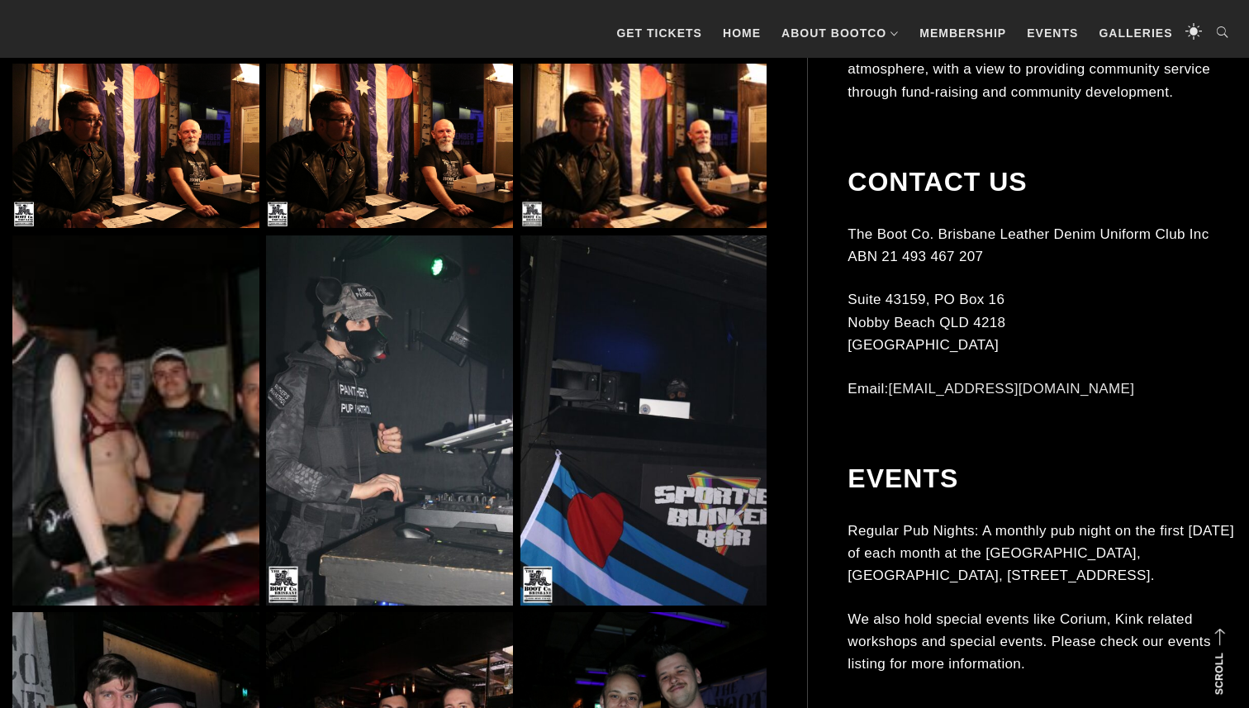
click at [194, 395] on img at bounding box center [135, 420] width 247 height 370
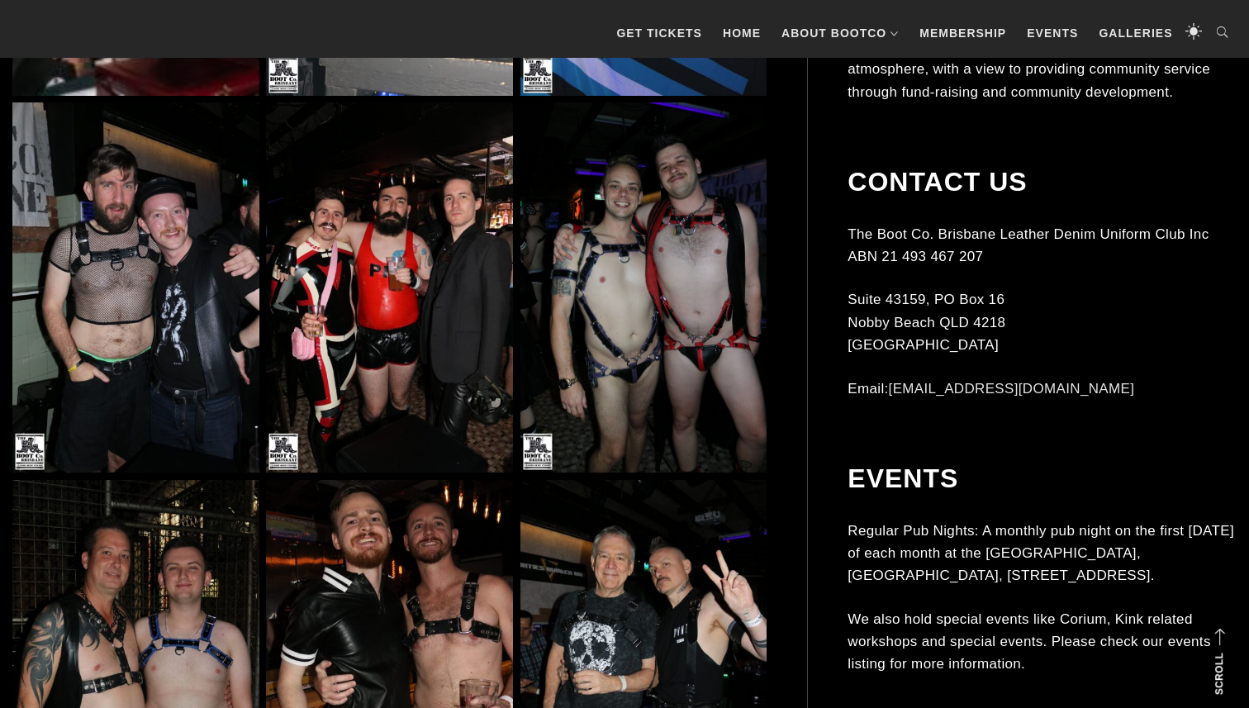
scroll to position [1831, 0]
click at [671, 257] on img at bounding box center [643, 287] width 247 height 370
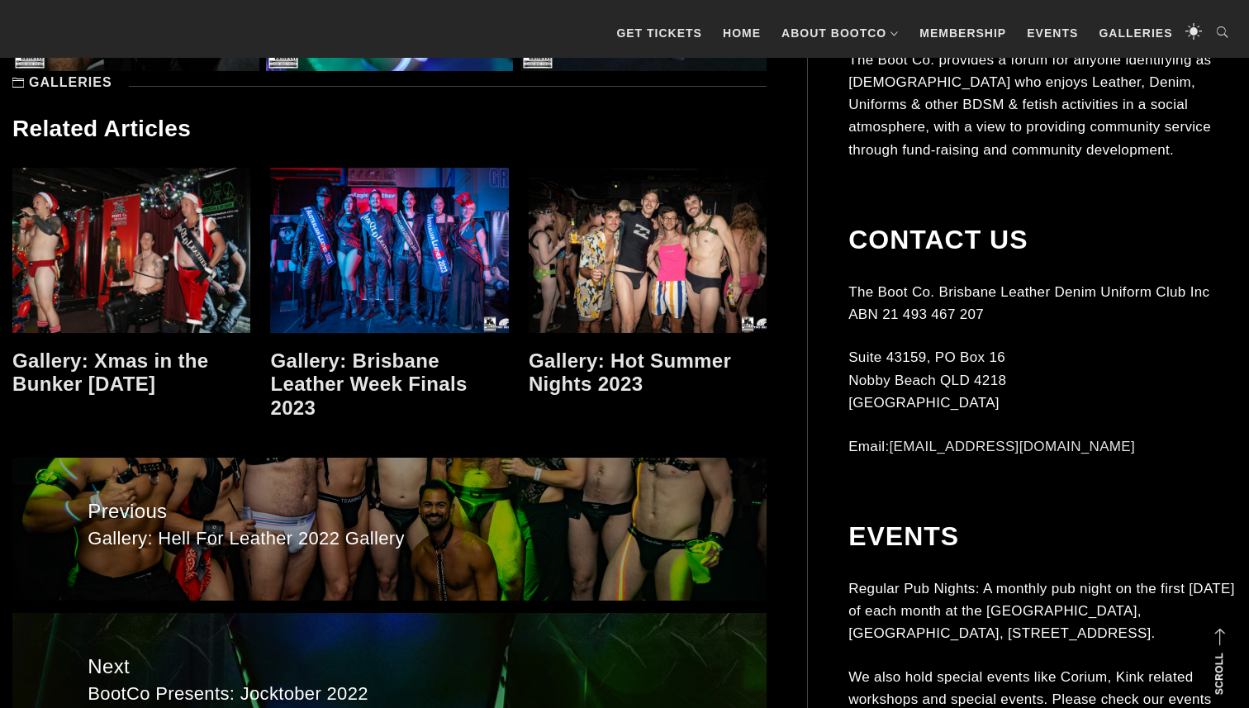
scroll to position [7476, 0]
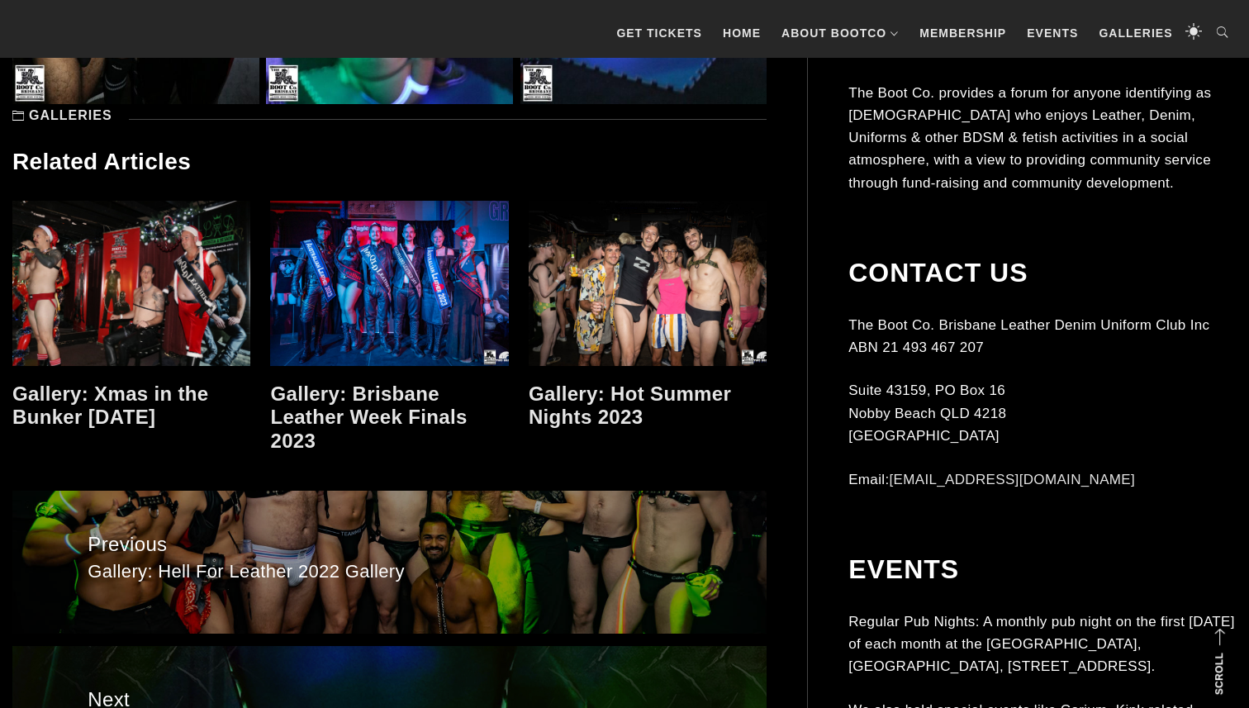
click at [679, 277] on link at bounding box center [647, 283] width 238 height 165
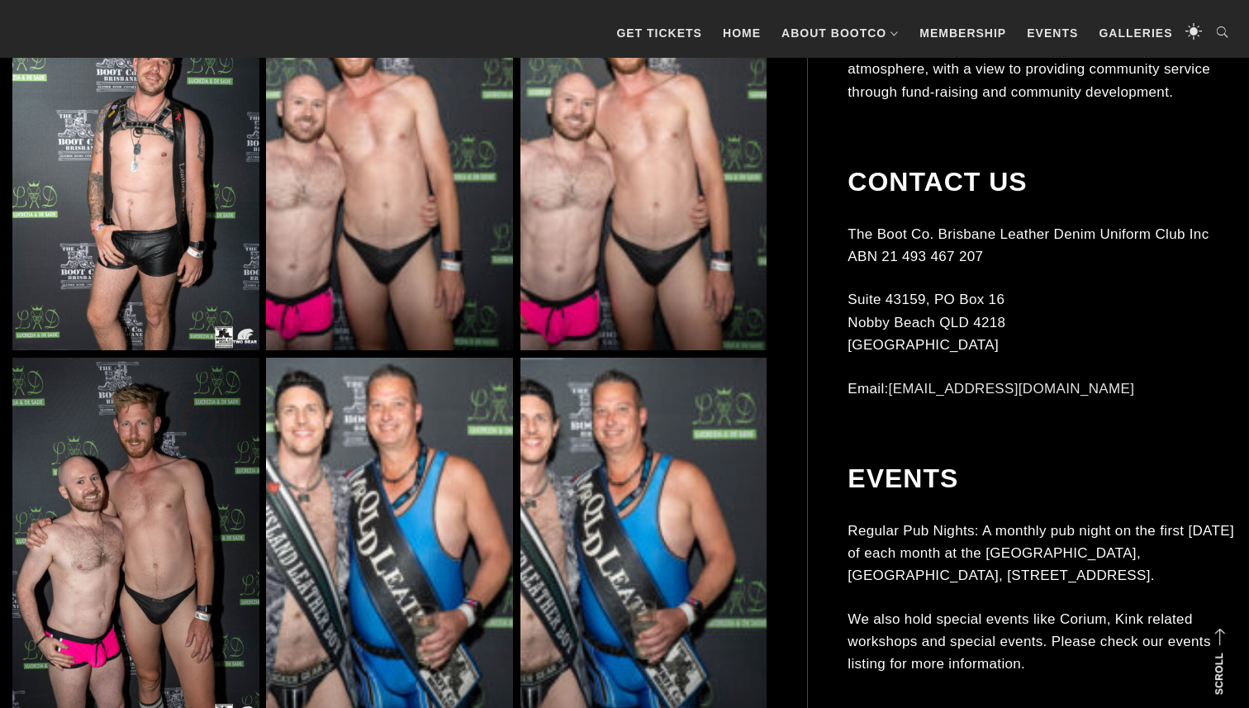
scroll to position [1832, 0]
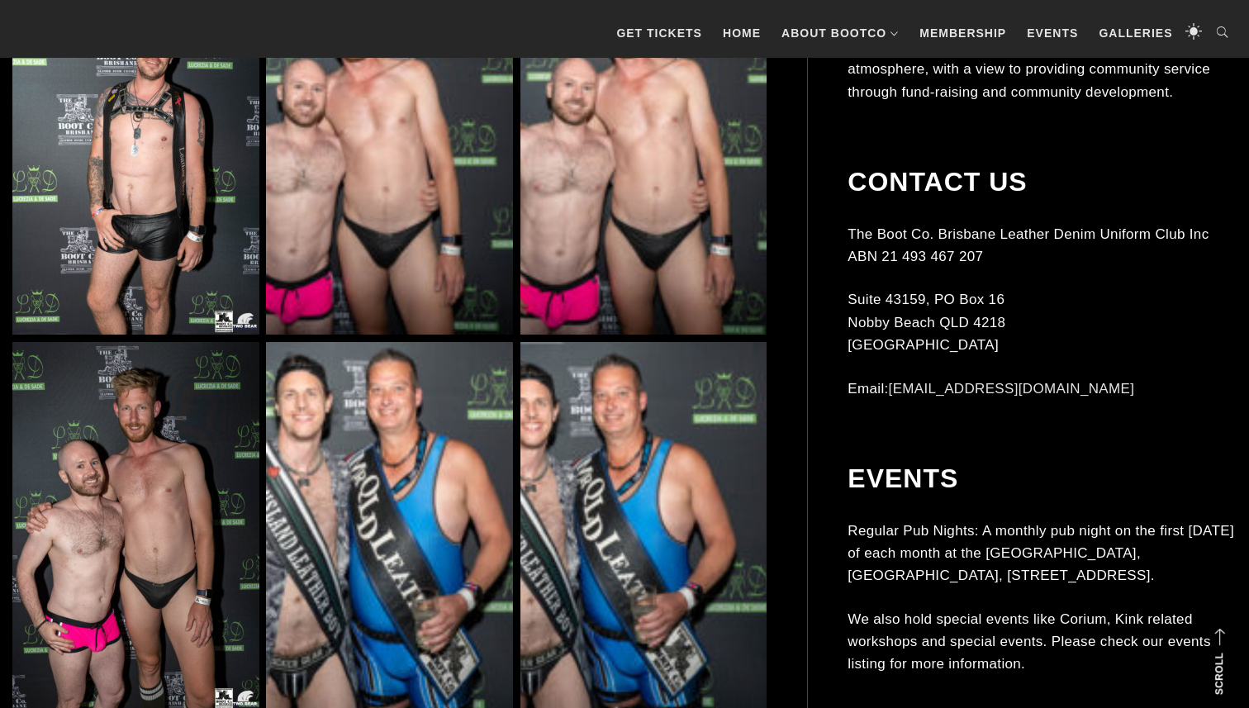
click at [453, 230] on img at bounding box center [389, 149] width 247 height 370
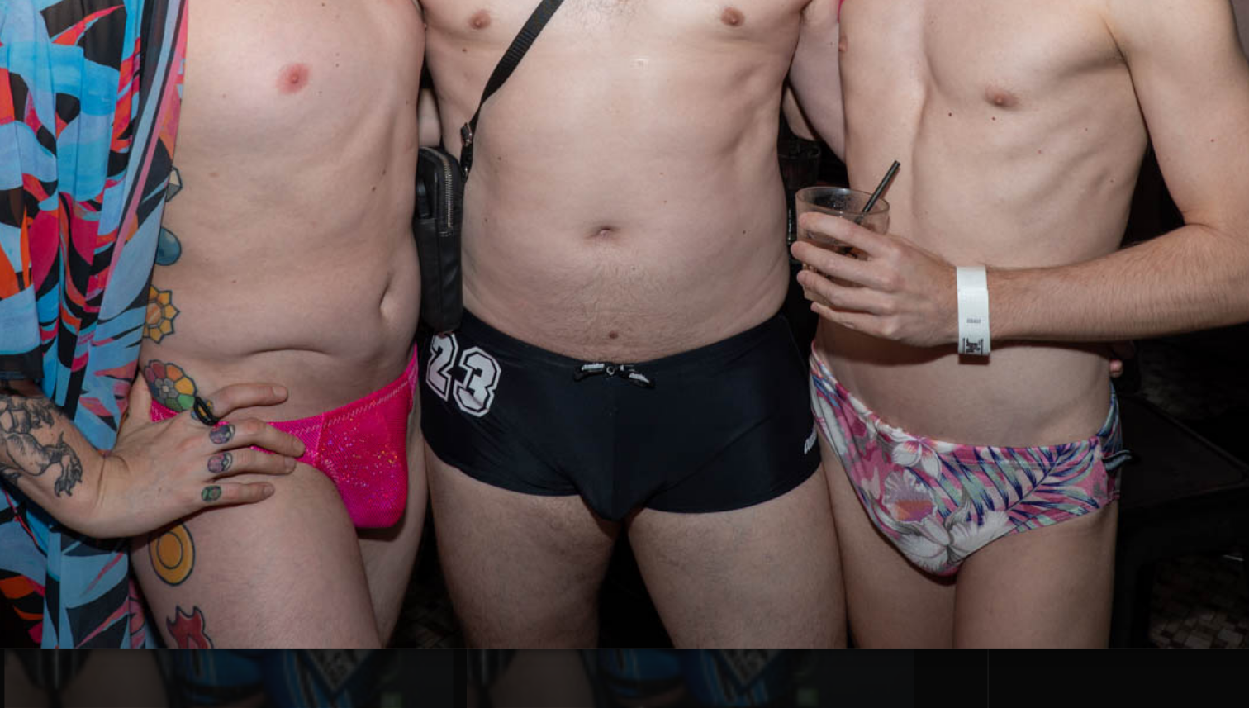
scroll to position [1829, 0]
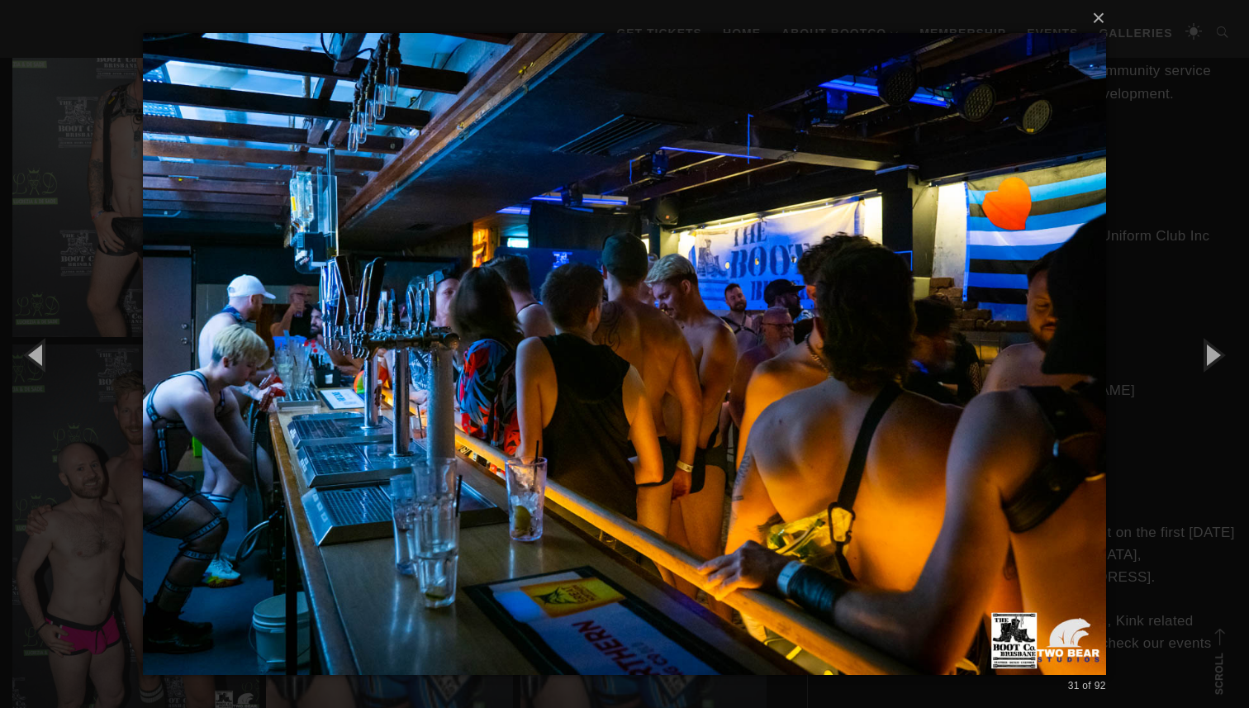
click at [35, 427] on div "× 31 of 92 Loading..." at bounding box center [624, 354] width 1249 height 708
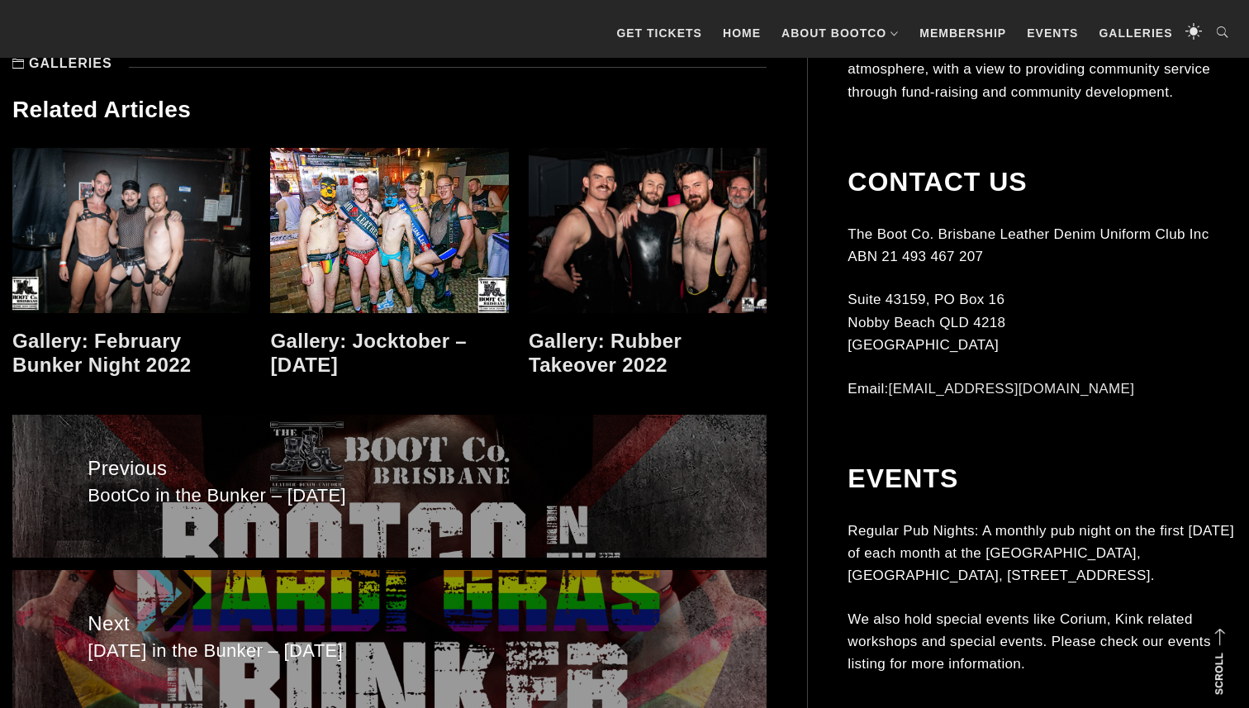
scroll to position [10019, 0]
click at [133, 235] on link at bounding box center [131, 229] width 238 height 165
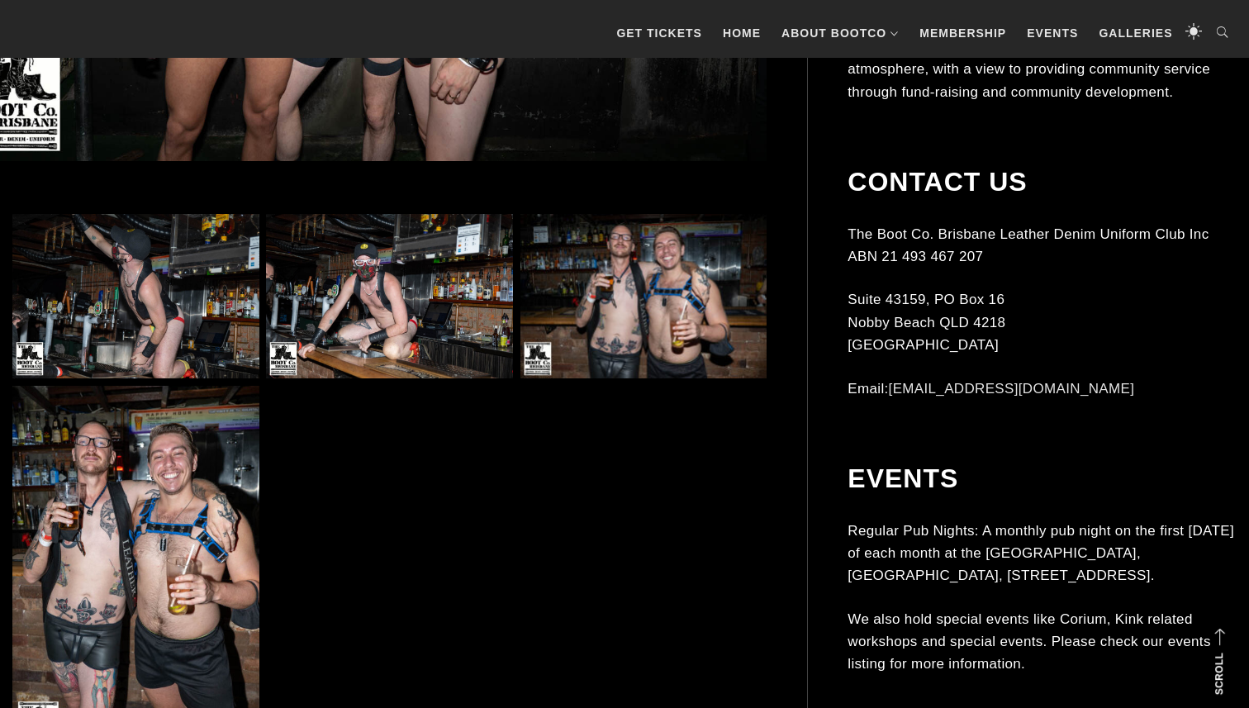
scroll to position [936, 0]
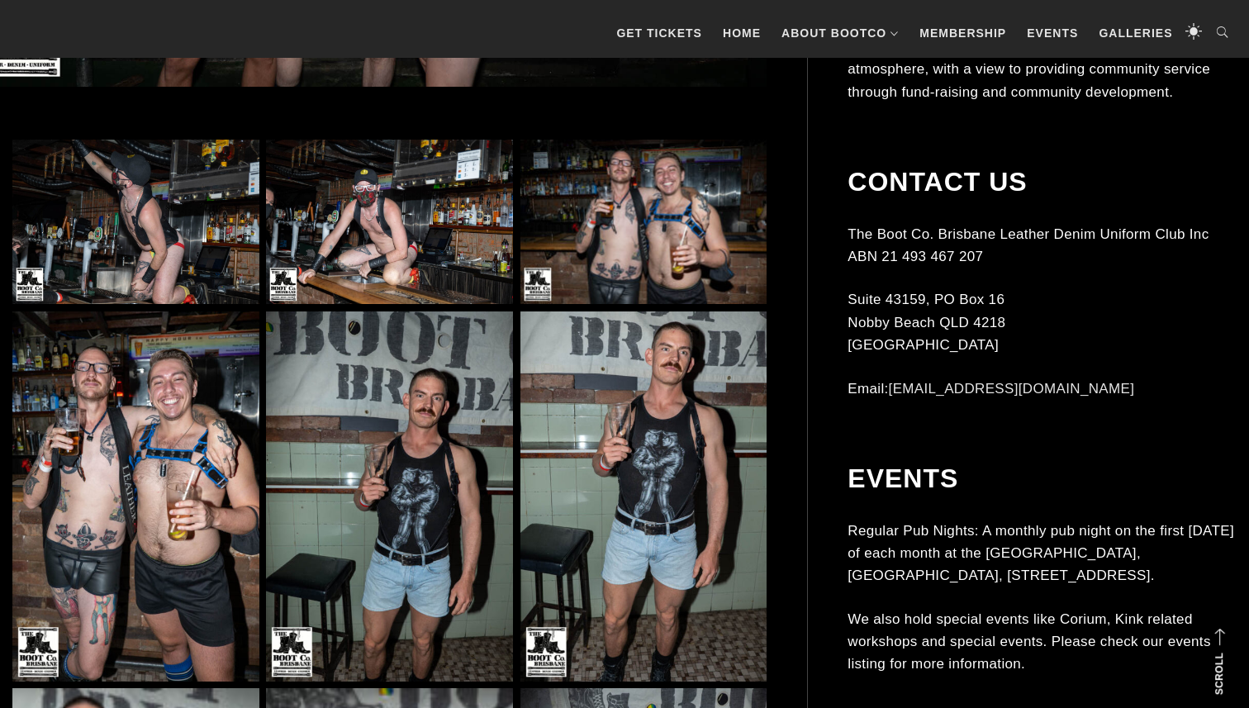
click at [405, 382] on img at bounding box center [389, 496] width 247 height 370
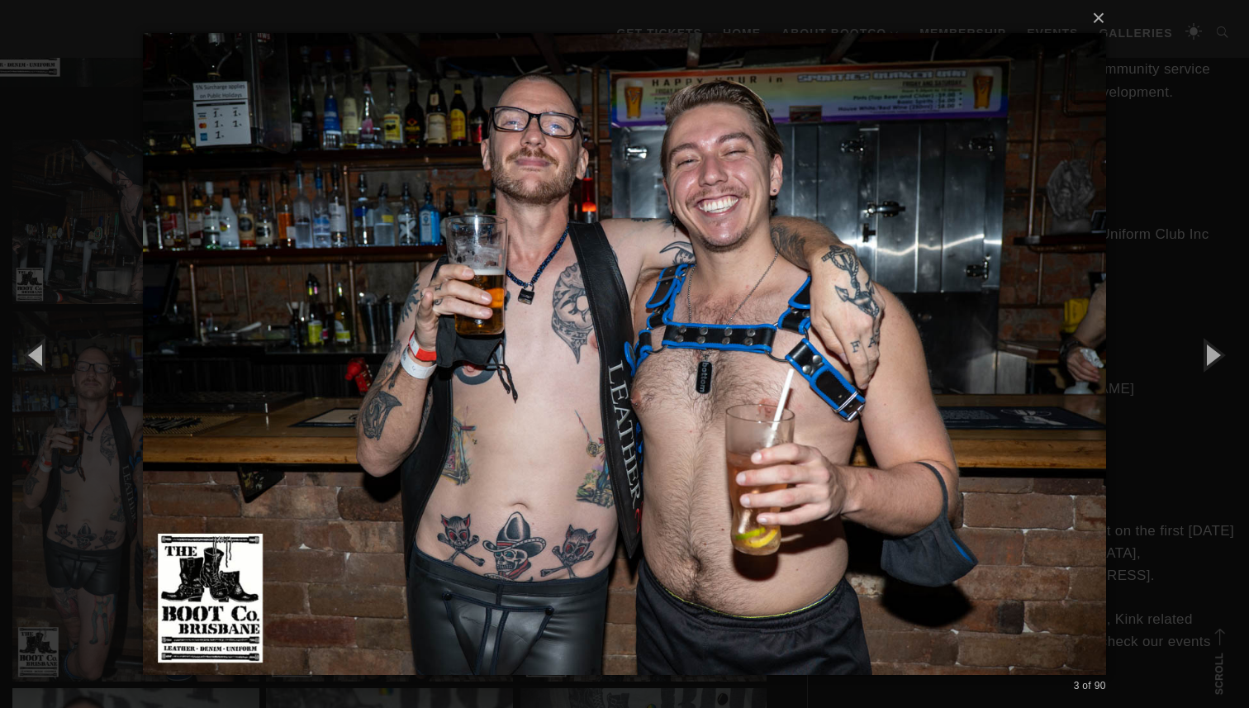
click at [94, 278] on div "× 3 of 90 Loading..." at bounding box center [624, 354] width 1249 height 708
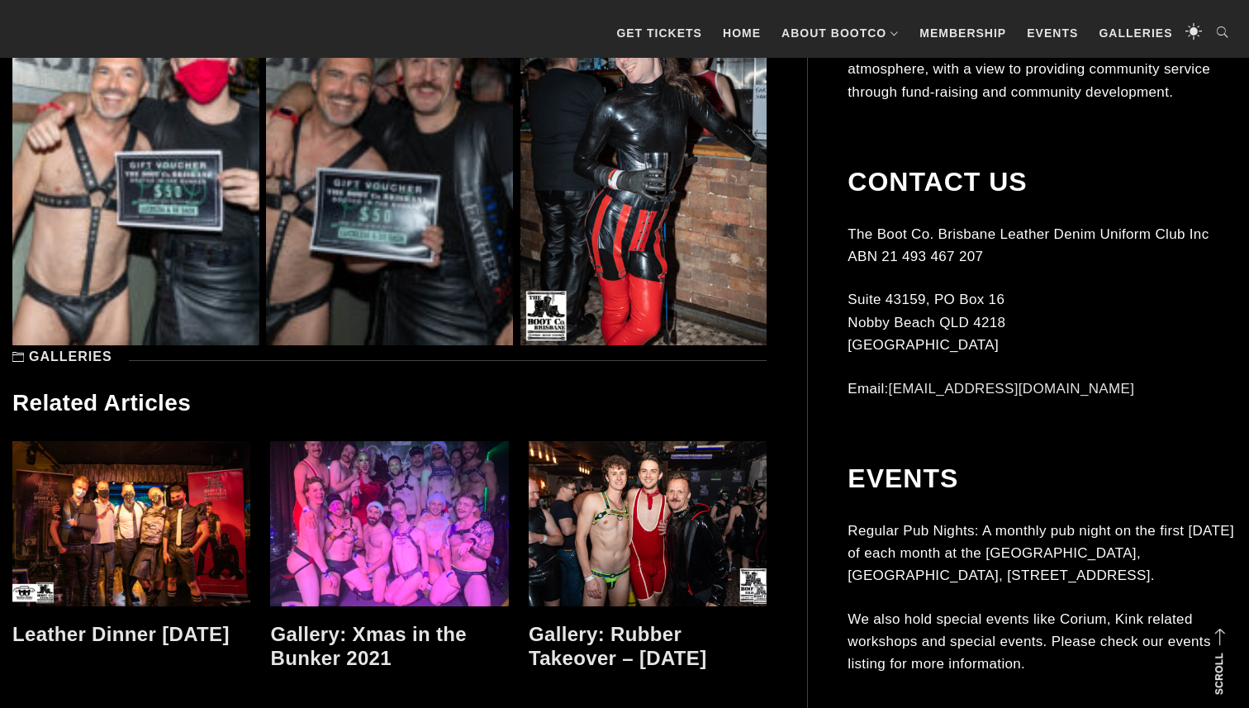
scroll to position [11007, 0]
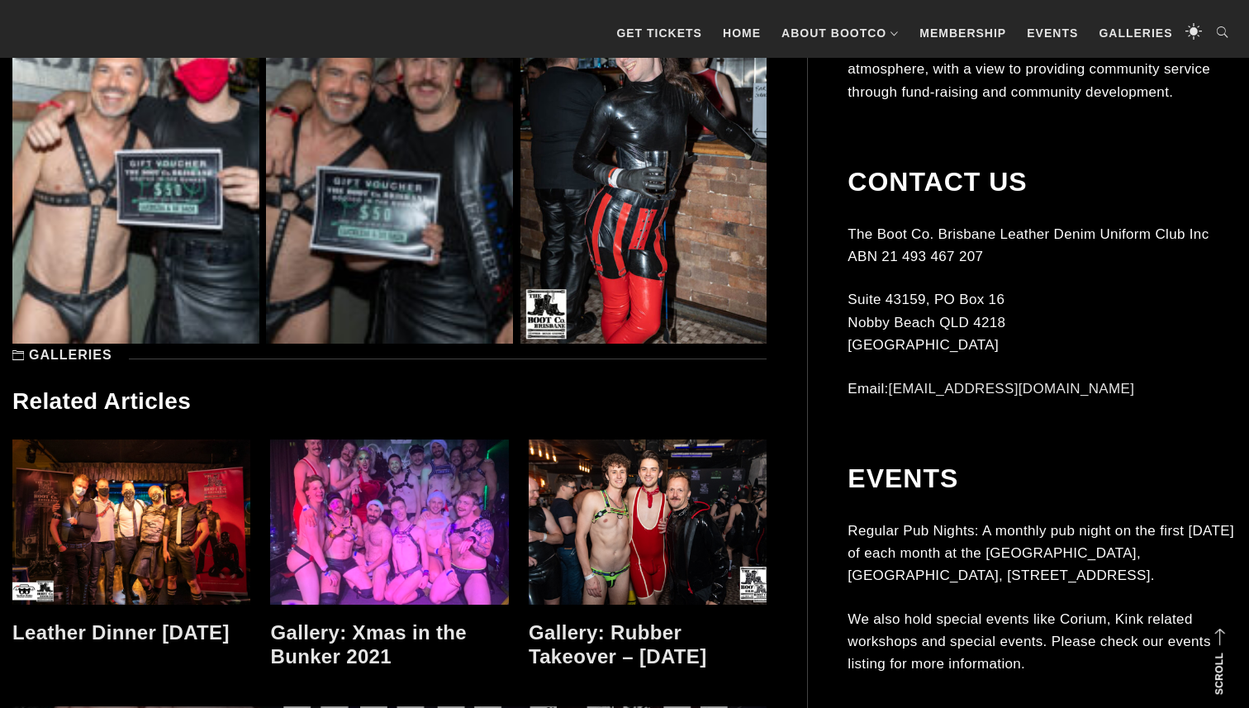
click at [421, 524] on link at bounding box center [389, 521] width 238 height 165
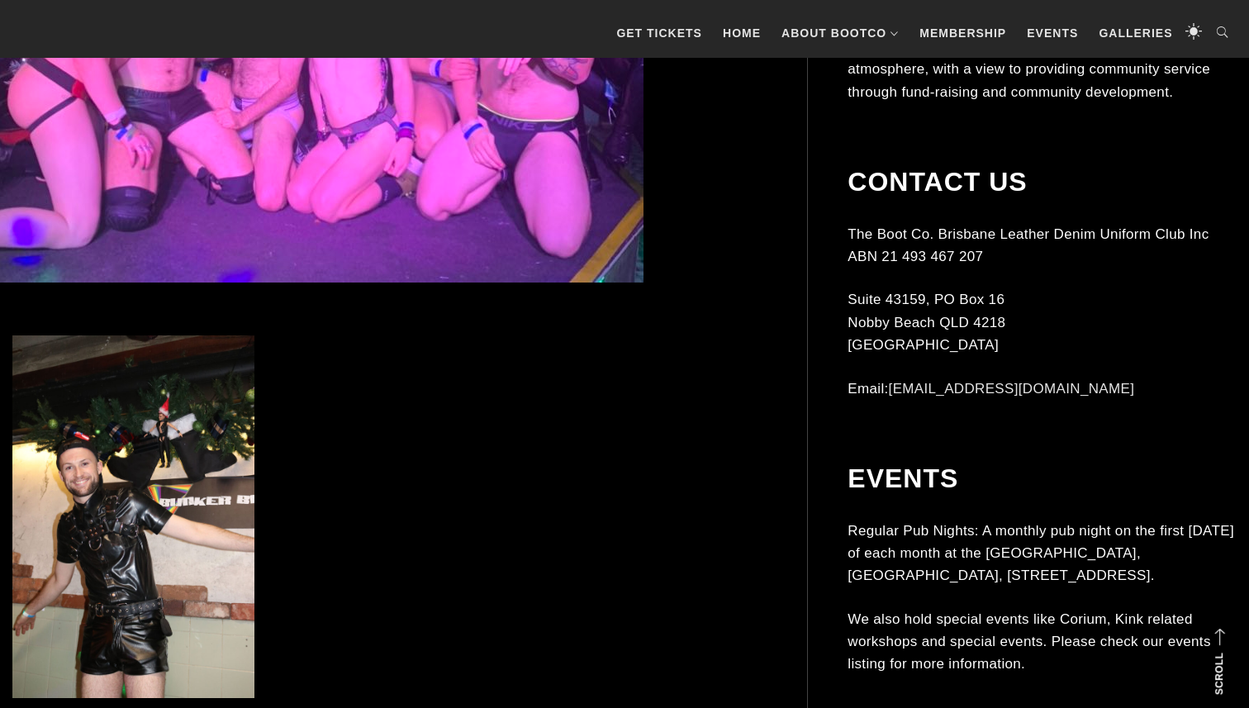
scroll to position [807, 0]
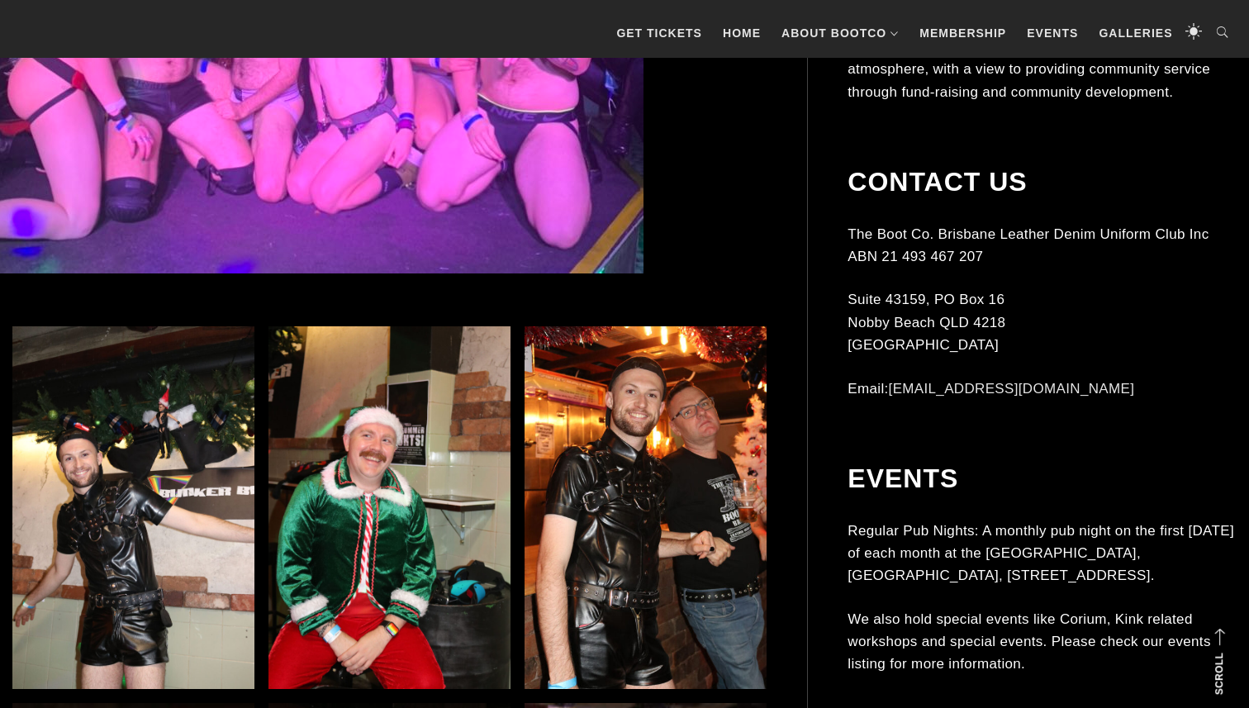
click at [389, 453] on img at bounding box center [389, 507] width 242 height 363
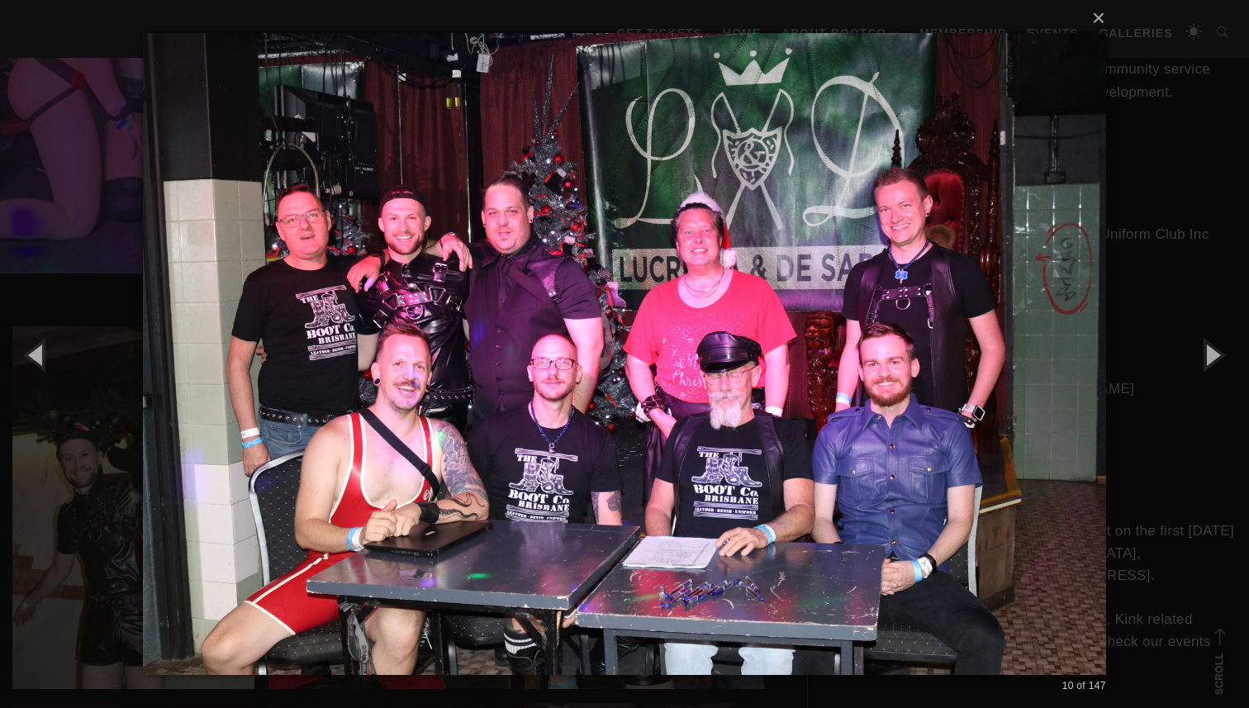
click at [88, 168] on div "× 10 of 147 Loading..." at bounding box center [624, 354] width 1249 height 708
